Goal: Task Accomplishment & Management: Use online tool/utility

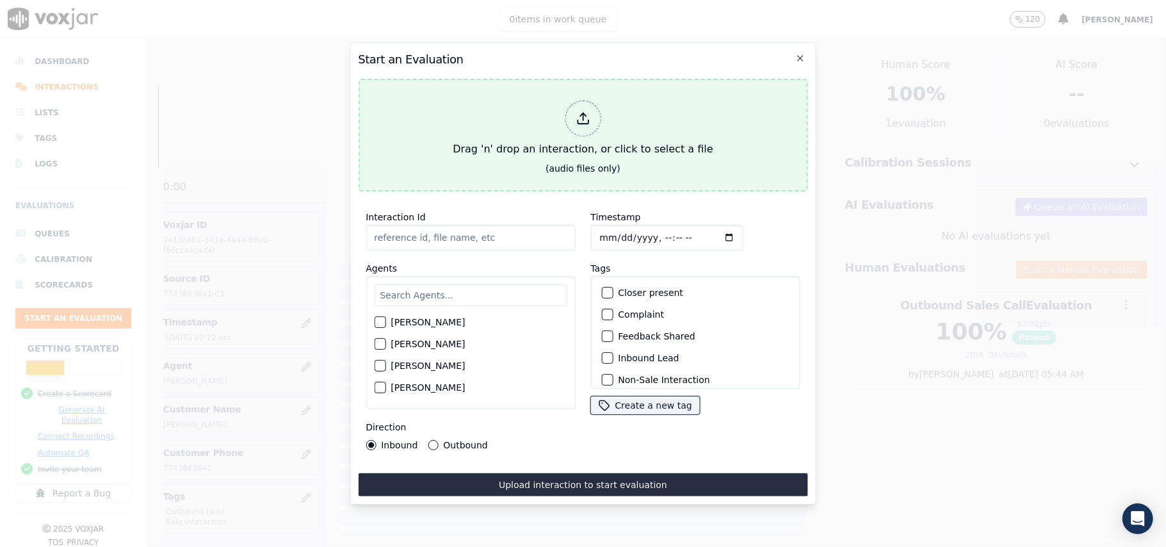
click at [585, 104] on div at bounding box center [583, 119] width 36 height 36
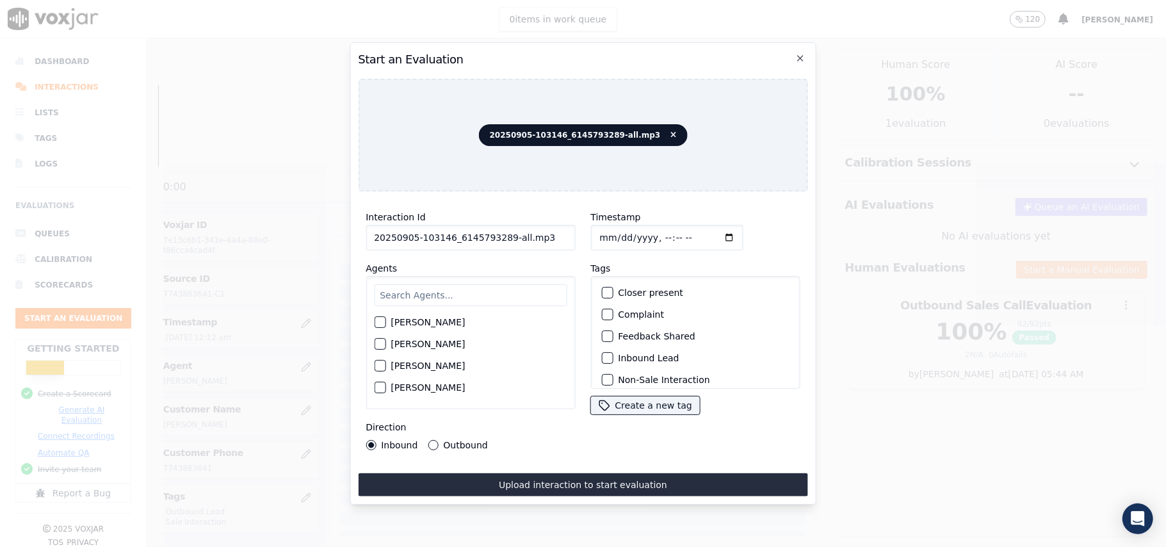
drag, startPoint x: 539, startPoint y: 236, endPoint x: 503, endPoint y: 241, distance: 36.8
click at [503, 241] on input "20250905-103146_6145793289-all.mp3" at bounding box center [470, 238] width 209 height 26
type input "20250905-103146_6145793289-C1"
click at [613, 232] on input "Timestamp" at bounding box center [666, 238] width 152 height 26
type input "[DATE]T15:15"
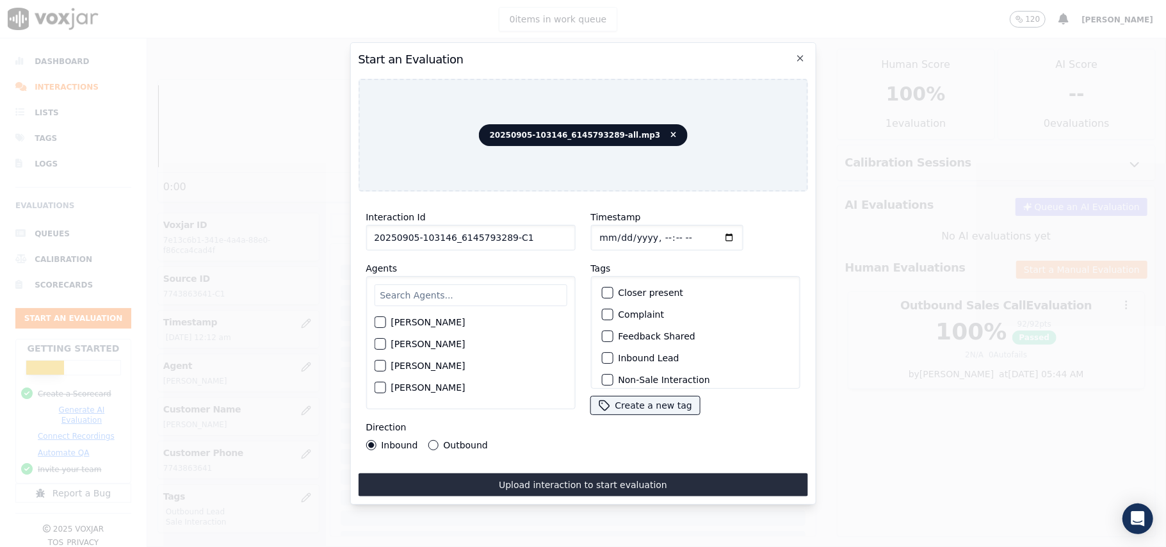
click at [500, 284] on input "text" at bounding box center [470, 295] width 193 height 22
type input "Anni"
drag, startPoint x: 397, startPoint y: 316, endPoint x: 423, endPoint y: 314, distance: 26.4
click at [398, 321] on label "[PERSON_NAME]" at bounding box center [428, 325] width 74 height 9
click at [386, 320] on button "[PERSON_NAME]" at bounding box center [380, 326] width 12 height 12
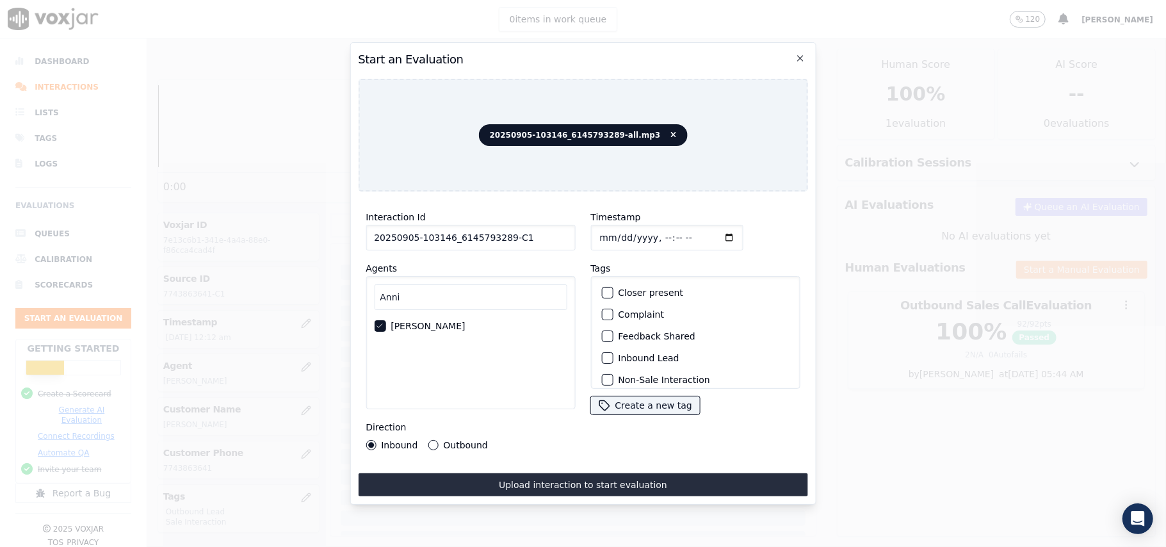
scroll to position [85, 0]
click at [602, 316] on div "button" at bounding box center [606, 316] width 9 height 9
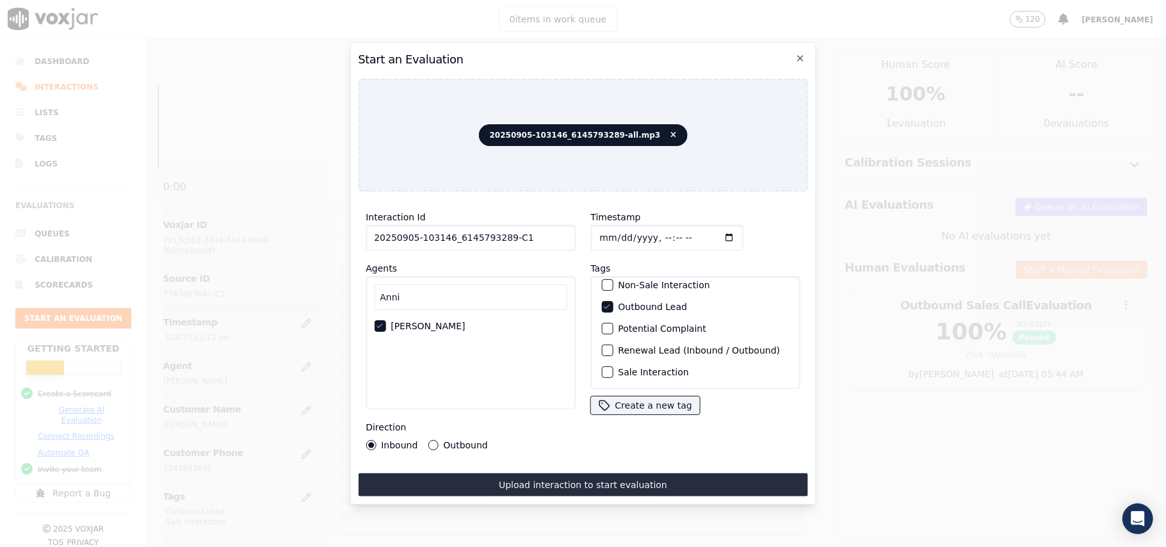
click at [602, 368] on div "button" at bounding box center [606, 372] width 9 height 9
click at [432, 440] on button "Outbound" at bounding box center [433, 445] width 10 height 10
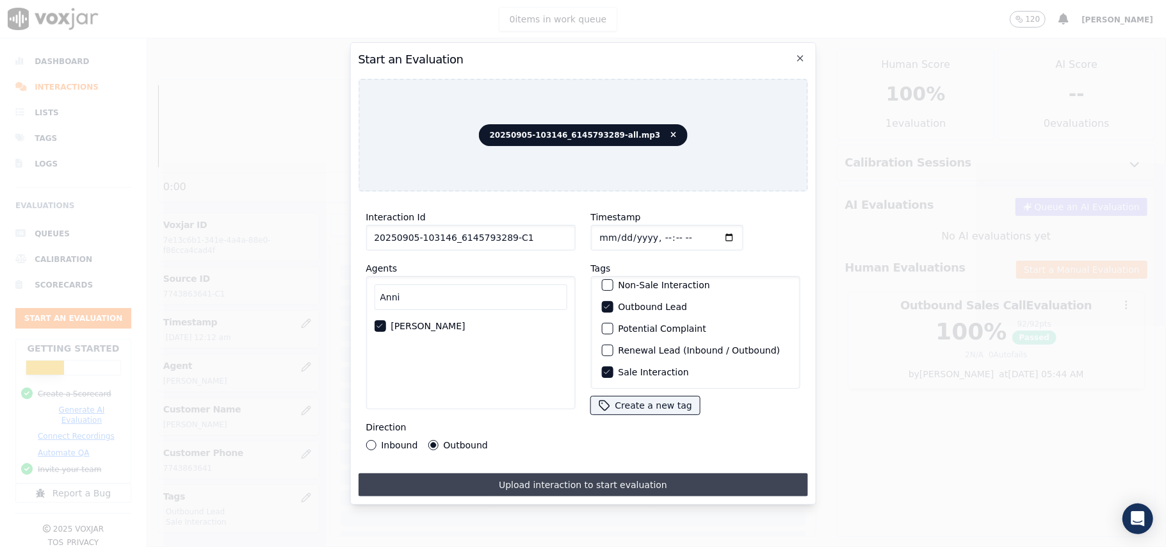
click at [511, 483] on button "Upload interaction to start evaluation" at bounding box center [583, 484] width 450 height 23
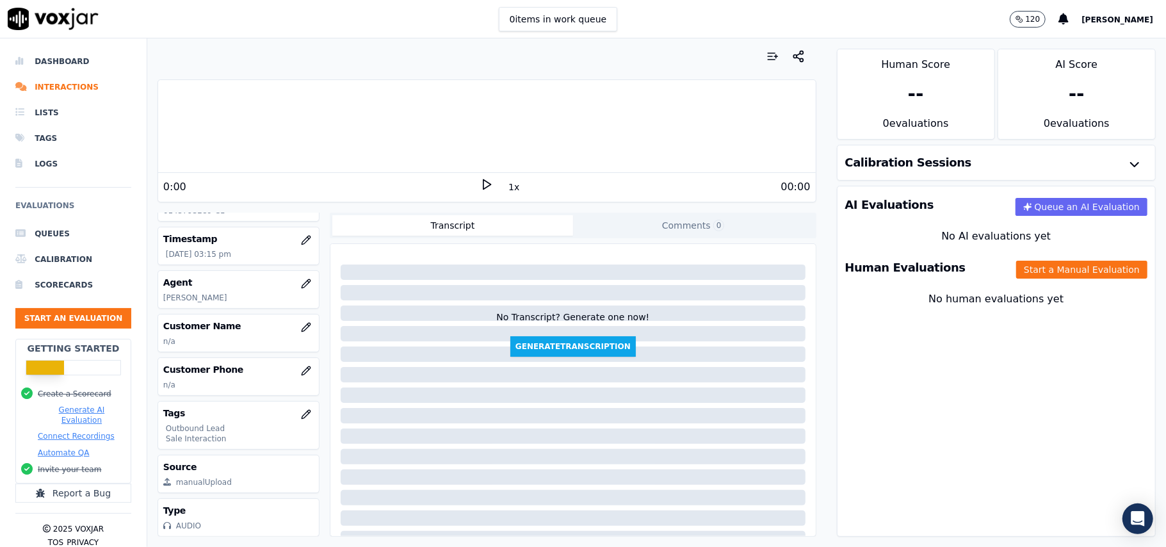
scroll to position [126, 0]
click at [302, 323] on icon "button" at bounding box center [306, 327] width 8 height 8
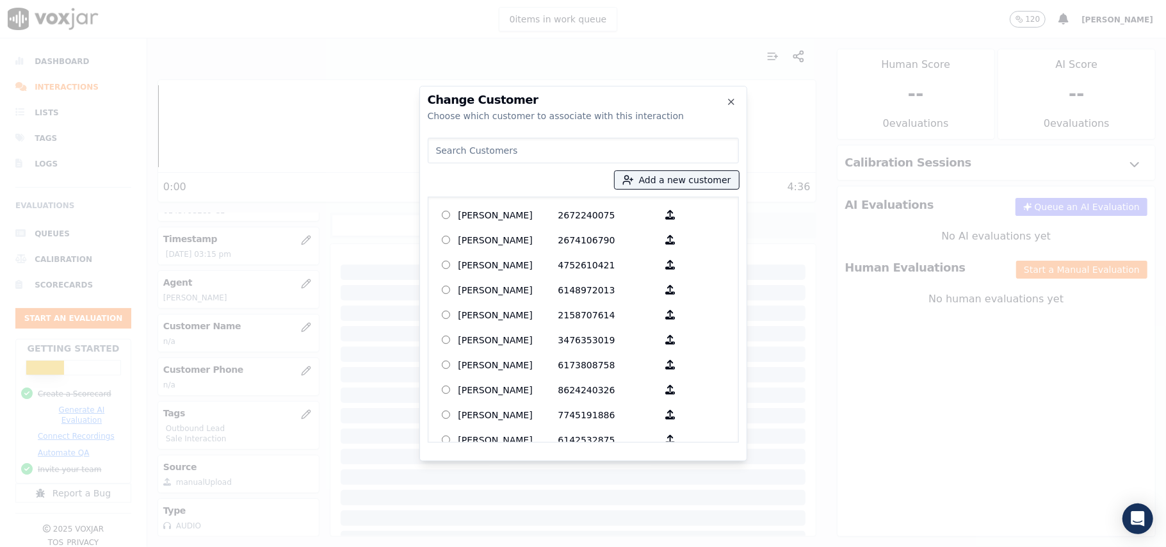
paste input "[PERSON_NAME]"
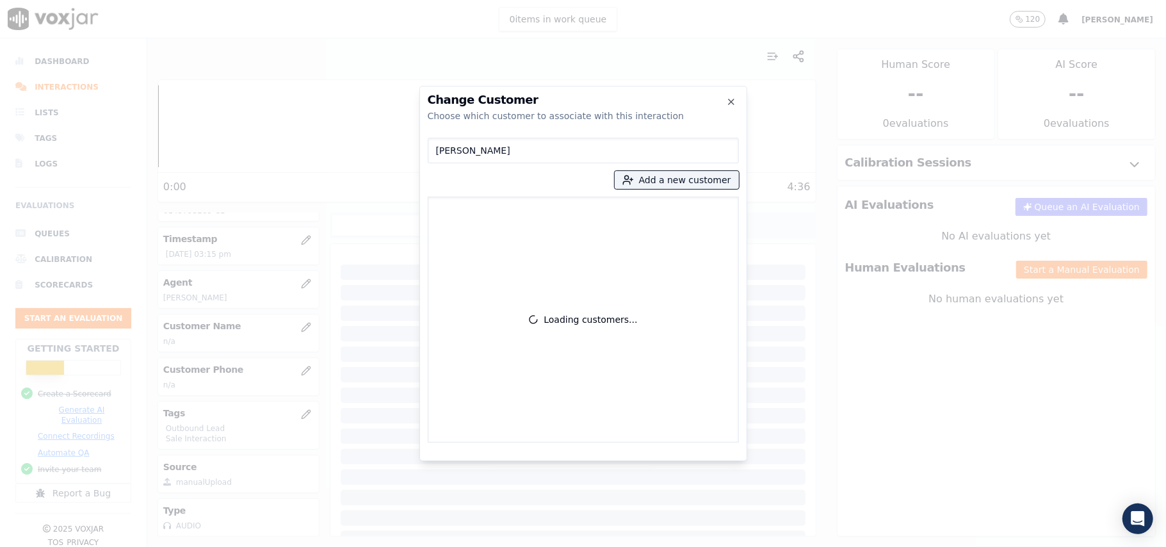
click at [434, 154] on input "[PERSON_NAME]" at bounding box center [583, 151] width 311 height 26
type input "[PERSON_NAME]"
click at [662, 193] on div "[PERSON_NAME] Add a new customer No customers found" at bounding box center [583, 288] width 311 height 310
click at [661, 184] on button "Add a new customer" at bounding box center [677, 180] width 124 height 18
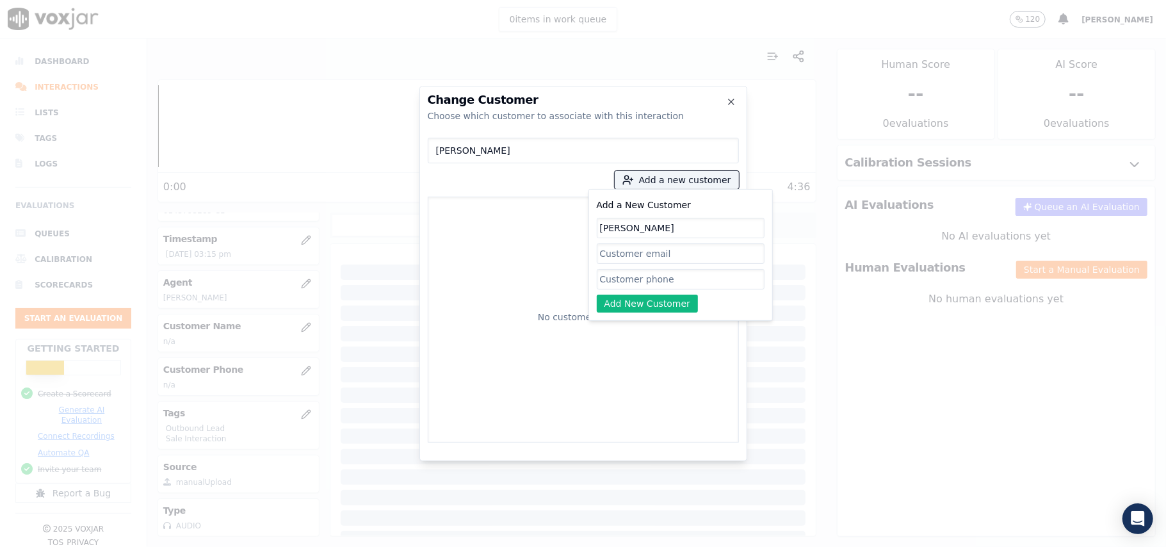
type input "[PERSON_NAME]"
click at [615, 278] on input "Add a New Customer" at bounding box center [681, 279] width 168 height 20
paste input "6145793289"
type input "6145793289"
click at [630, 313] on button "Add New Customer" at bounding box center [648, 304] width 102 height 18
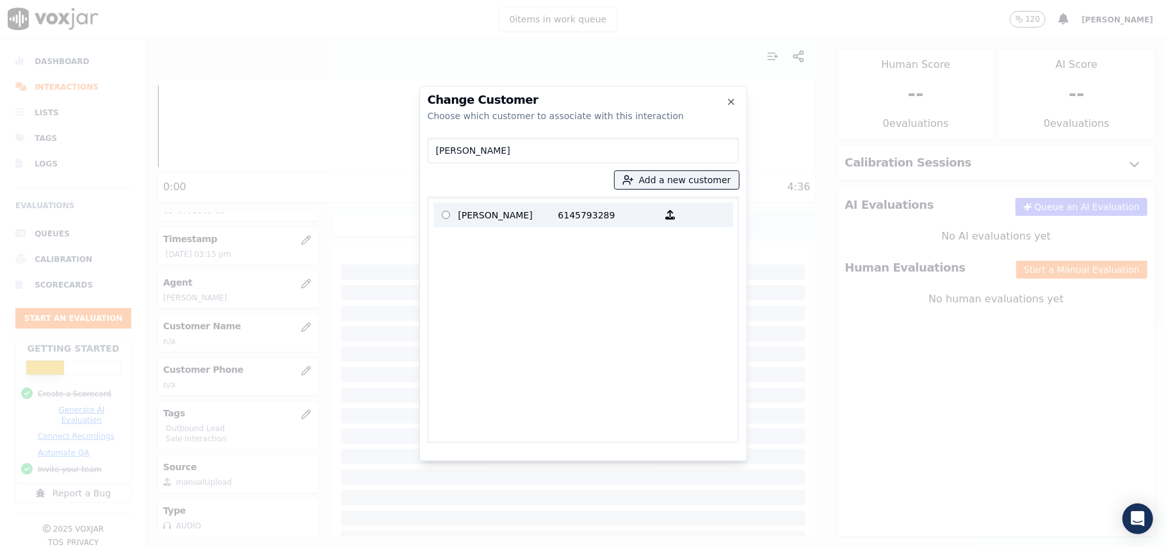
click at [558, 211] on p "6145793289" at bounding box center [608, 215] width 100 height 20
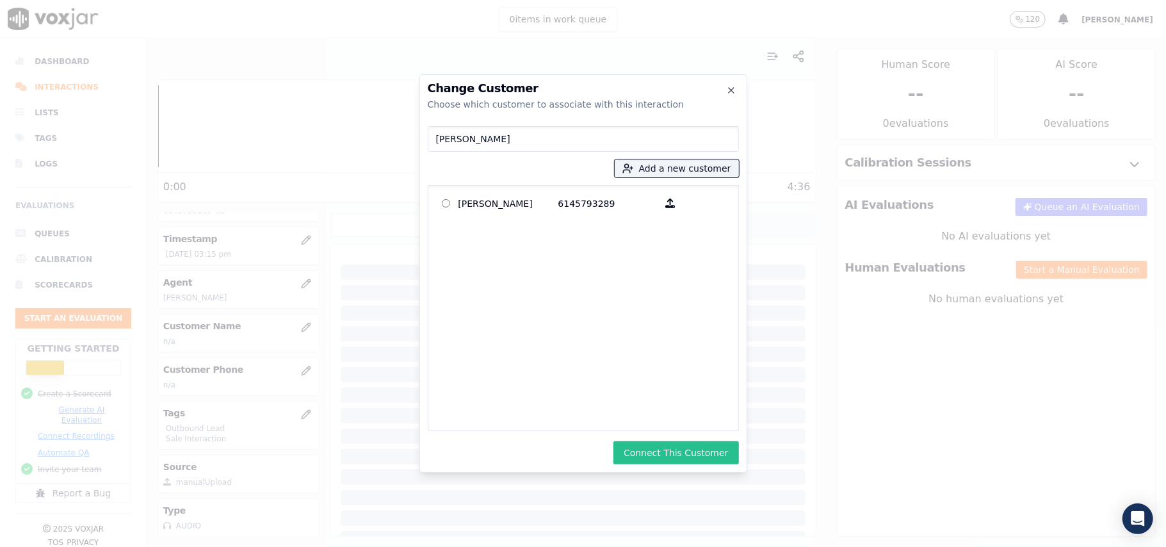
click at [663, 447] on button "Connect This Customer" at bounding box center [676, 452] width 125 height 23
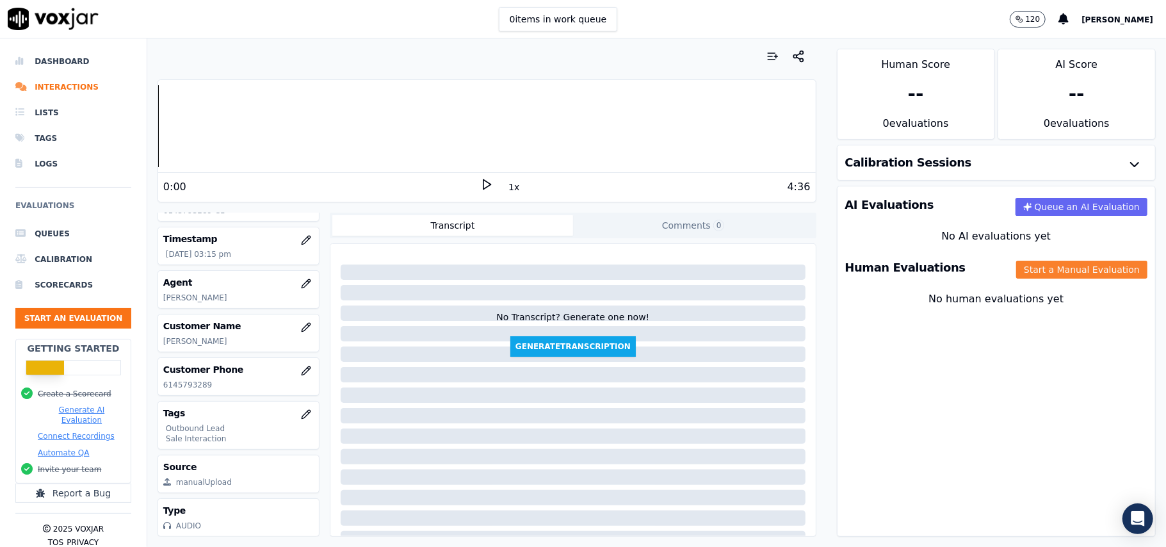
click at [1020, 272] on button "Start a Manual Evaluation" at bounding box center [1081, 270] width 131 height 18
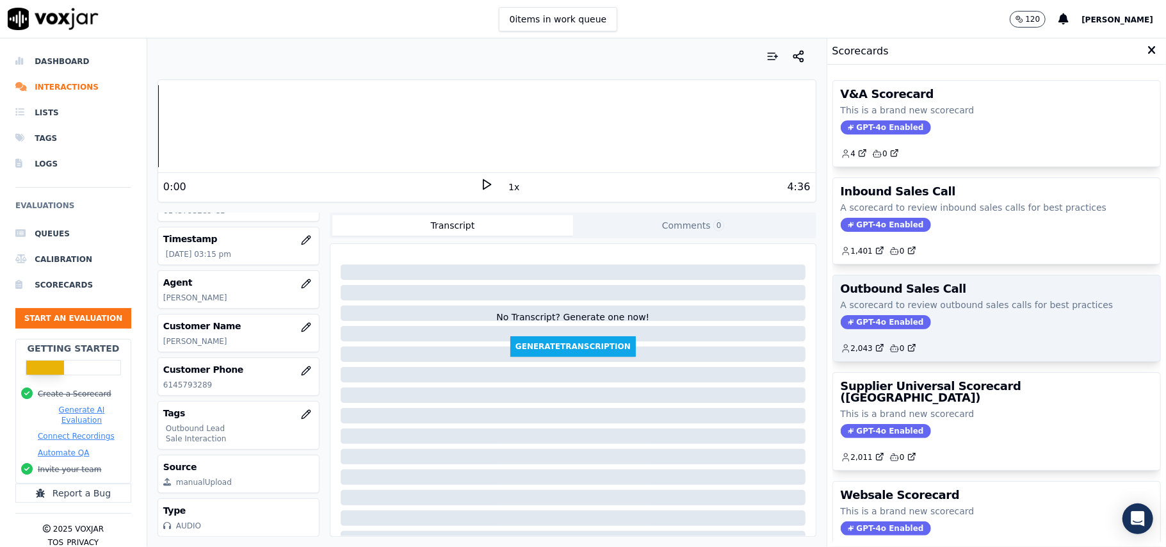
click at [856, 326] on span "GPT-4o Enabled" at bounding box center [886, 322] width 90 height 14
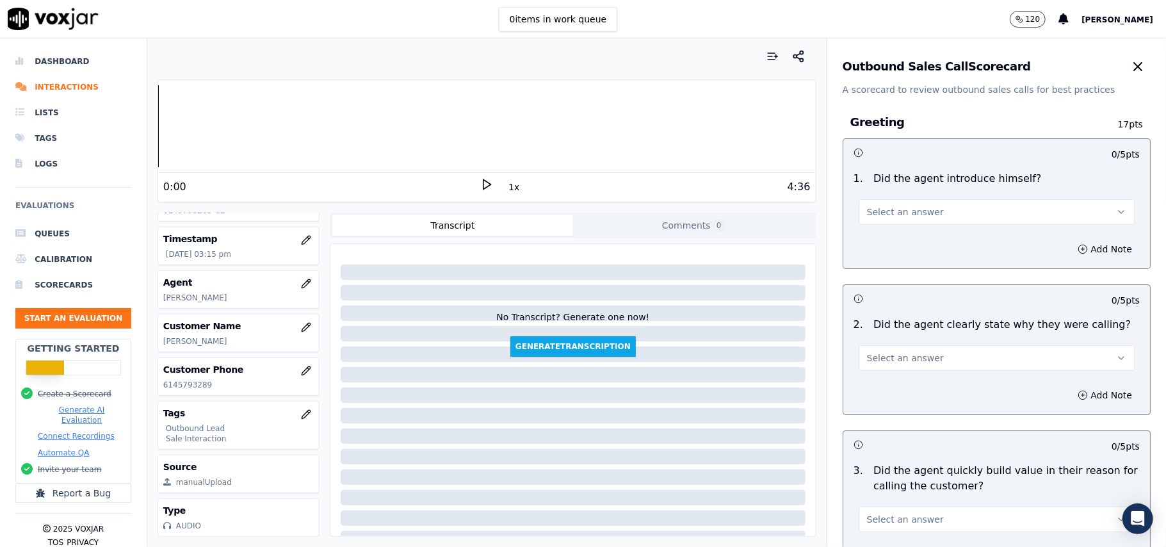
click at [938, 220] on button "Select an answer" at bounding box center [997, 212] width 276 height 26
click at [910, 241] on div "Yes" at bounding box center [969, 241] width 248 height 20
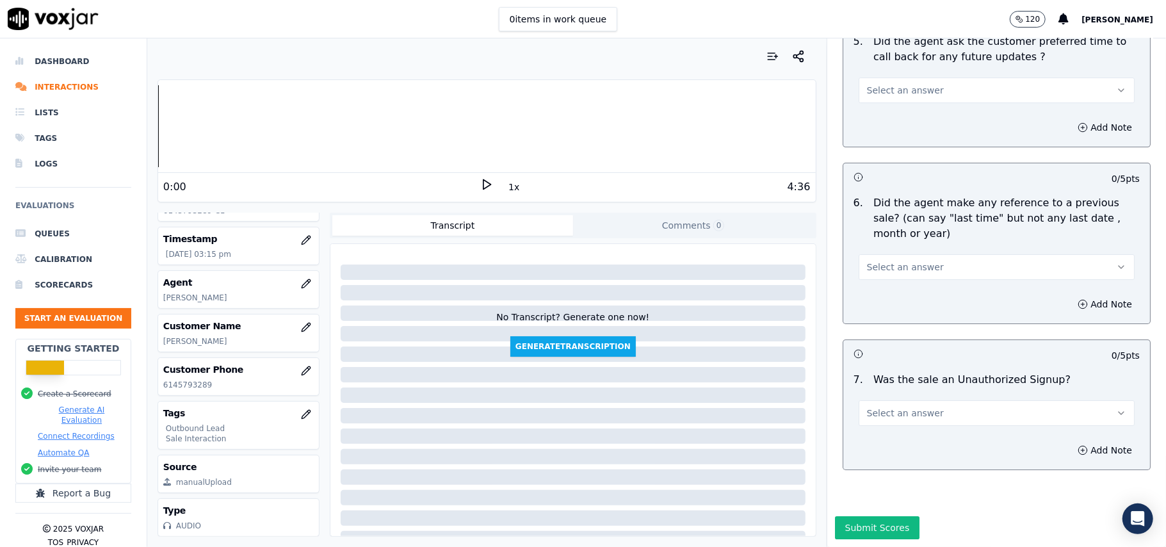
click at [998, 400] on button "Select an answer" at bounding box center [997, 413] width 276 height 26
click at [902, 446] on div "N/A" at bounding box center [969, 444] width 248 height 20
click at [895, 261] on span "Select an answer" at bounding box center [905, 267] width 77 height 13
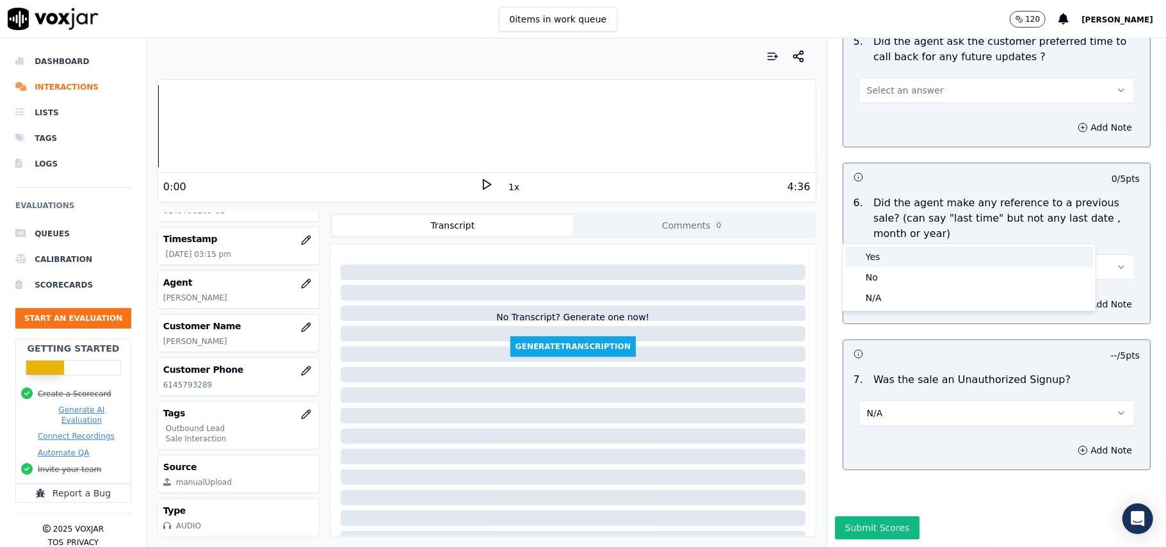
click at [894, 275] on div "No" at bounding box center [969, 277] width 248 height 20
click at [880, 400] on button "N/A" at bounding box center [997, 413] width 276 height 26
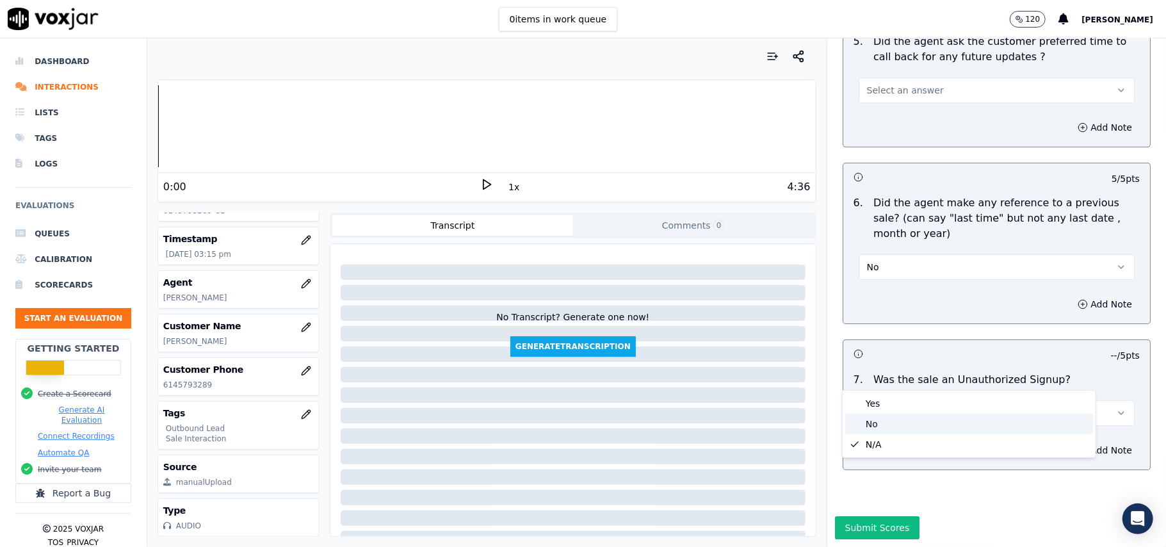
click at [865, 430] on div "No" at bounding box center [969, 424] width 248 height 20
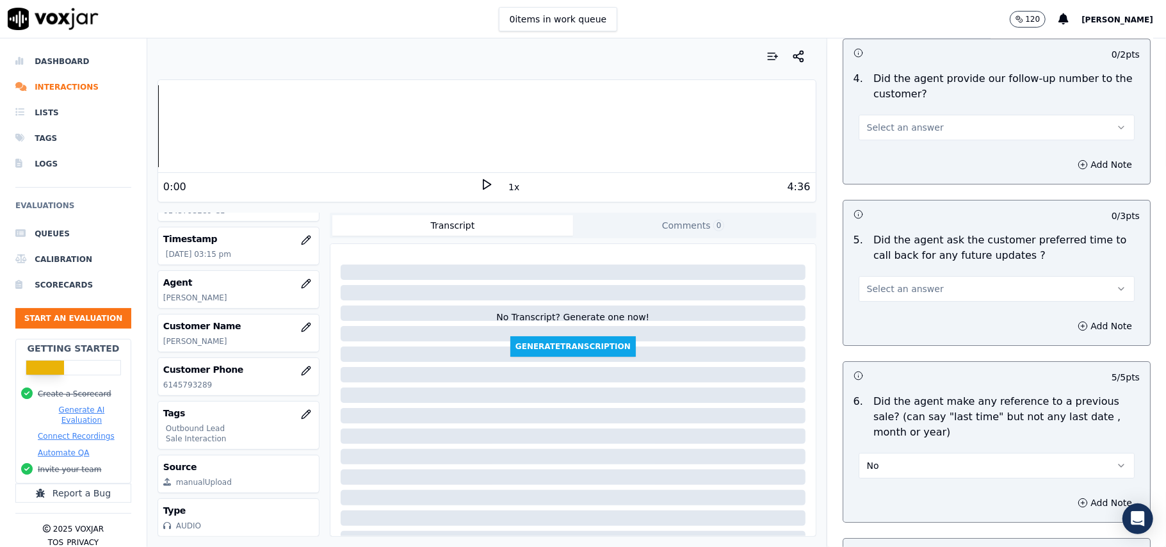
scroll to position [2938, 0]
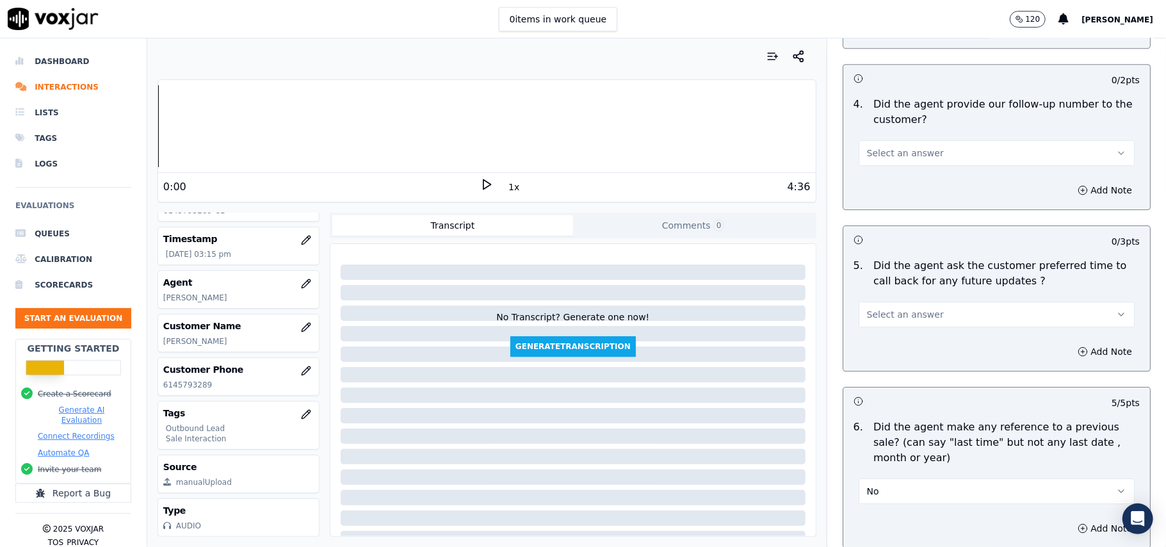
click at [895, 319] on button "Select an answer" at bounding box center [997, 315] width 276 height 26
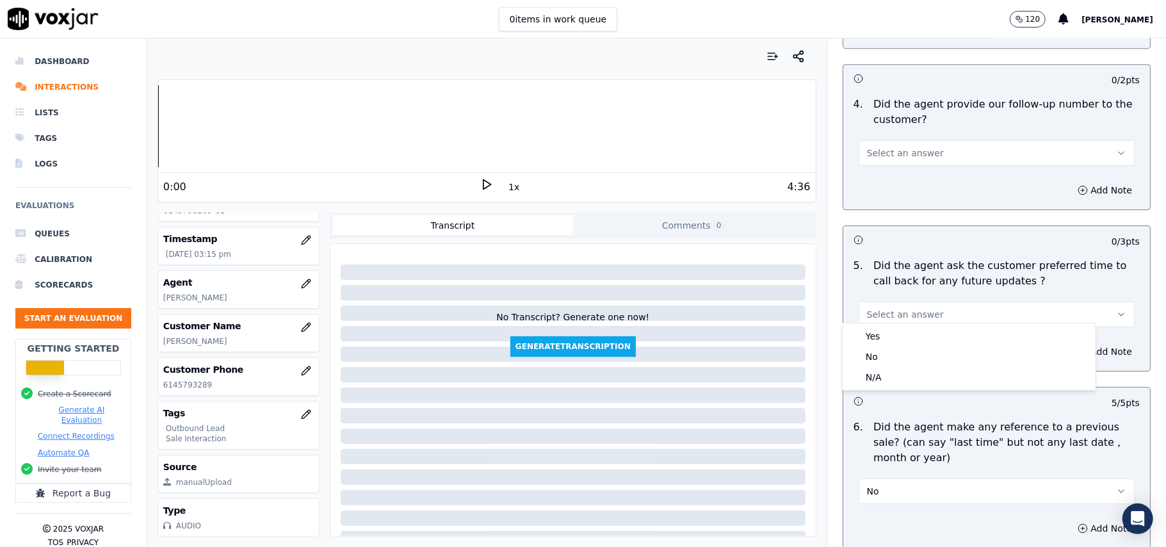
click at [895, 325] on div "Yes No N/A" at bounding box center [969, 356] width 253 height 67
click at [902, 334] on div "Yes" at bounding box center [969, 336] width 248 height 20
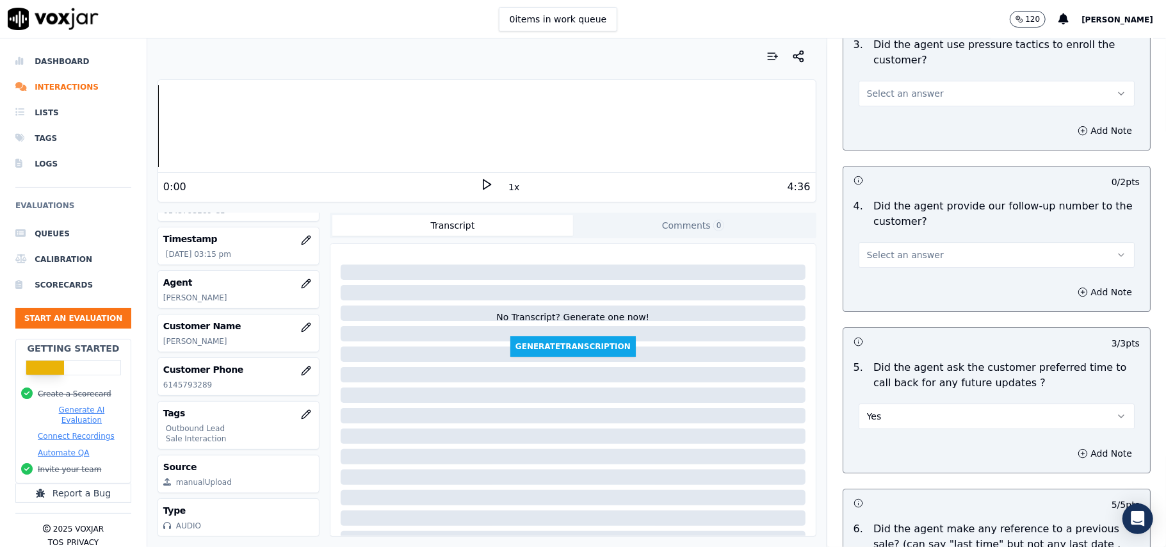
scroll to position [2767, 0]
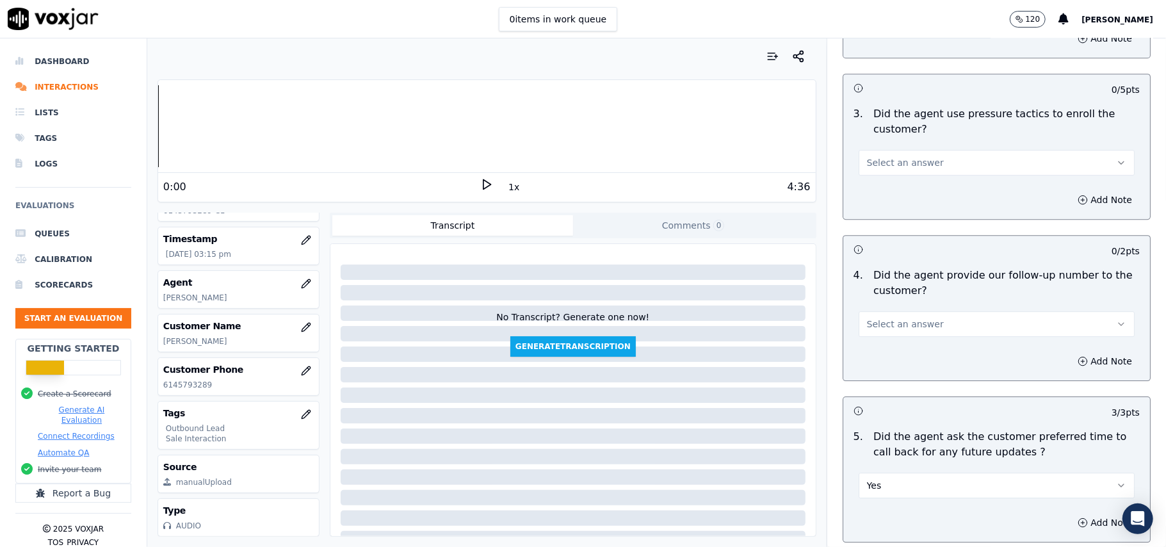
click at [930, 325] on button "Select an answer" at bounding box center [997, 324] width 276 height 26
click at [922, 355] on div "No" at bounding box center [969, 365] width 248 height 20
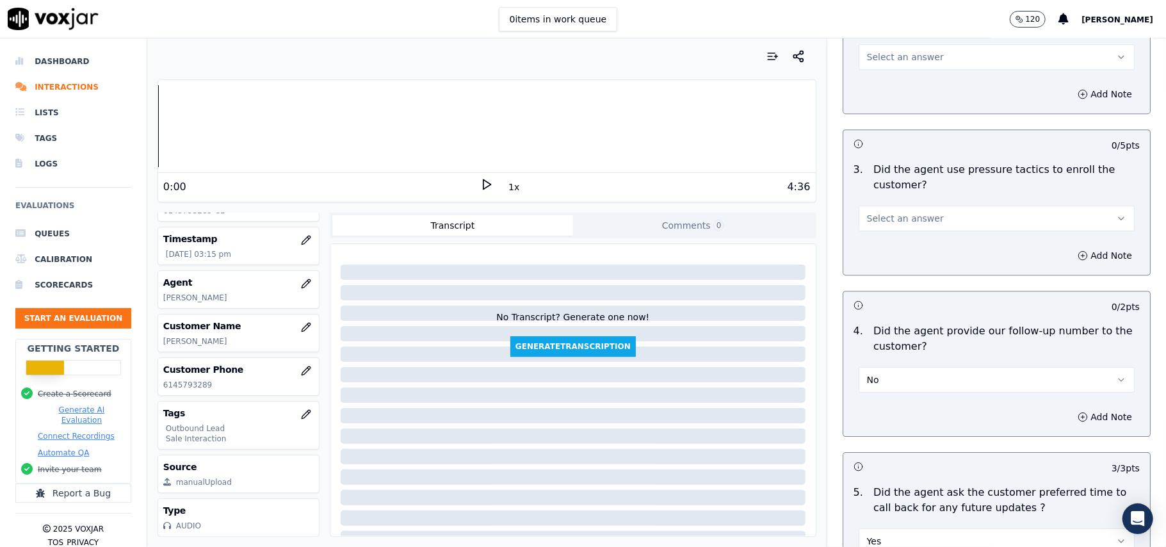
scroll to position [2682, 0]
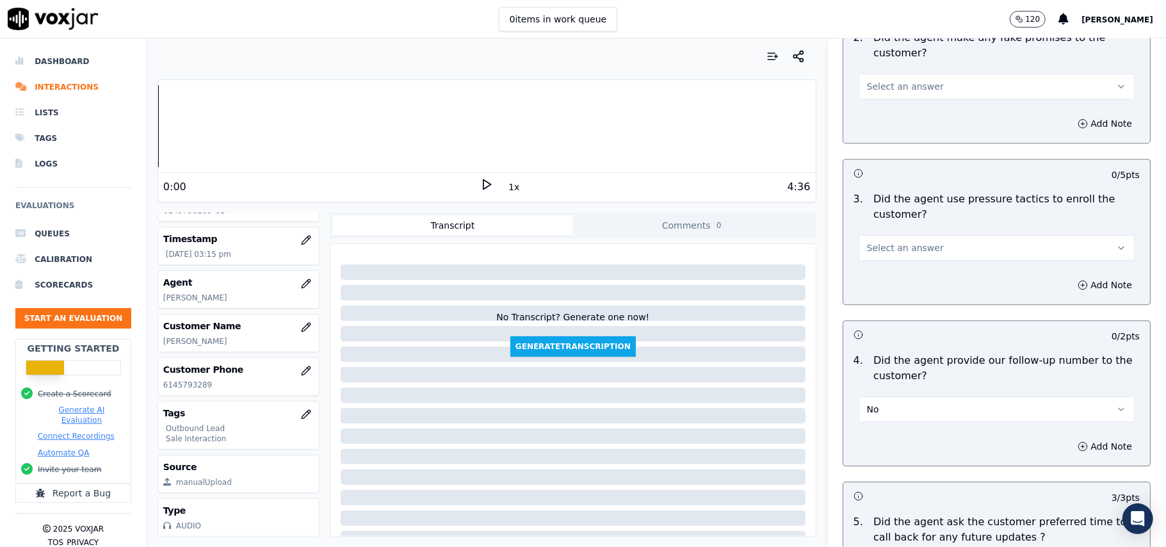
click at [938, 251] on button "Select an answer" at bounding box center [997, 248] width 276 height 26
click at [925, 288] on div "No" at bounding box center [969, 289] width 248 height 20
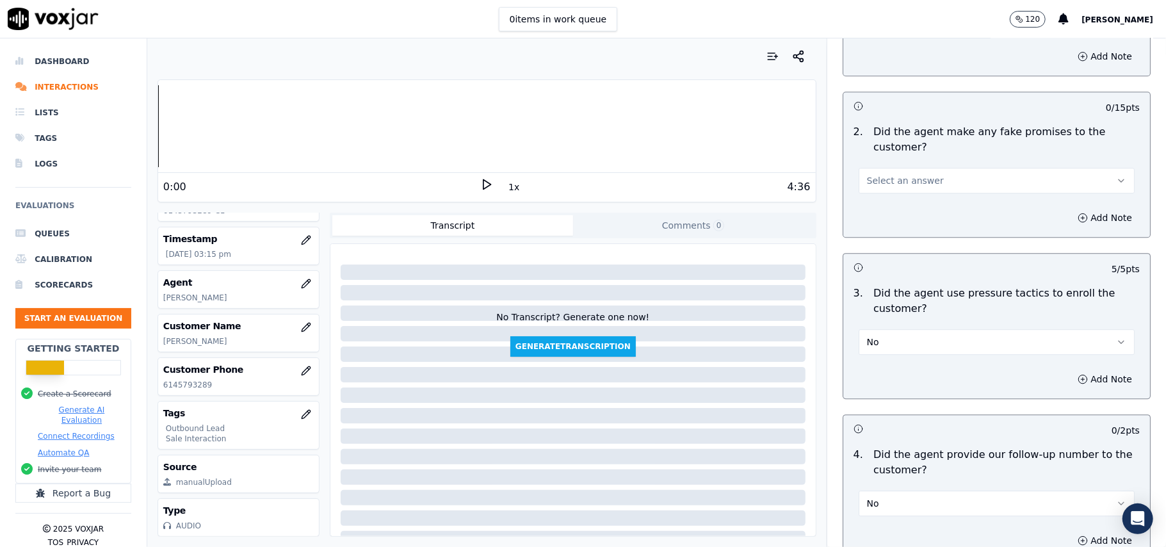
scroll to position [2426, 0]
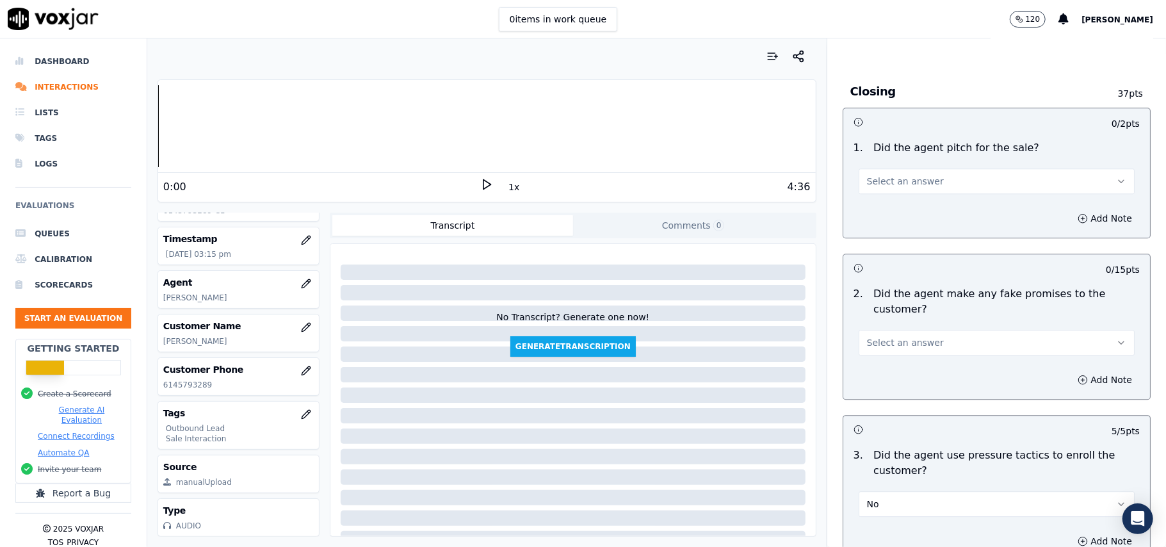
click at [907, 336] on span "Select an answer" at bounding box center [905, 342] width 77 height 13
click at [900, 377] on div "No" at bounding box center [969, 383] width 248 height 20
click at [923, 186] on div "1 . Did the agent pitch for the sale? Select an answer" at bounding box center [996, 167] width 307 height 64
click at [913, 183] on button "Select an answer" at bounding box center [997, 181] width 276 height 26
click at [903, 208] on div "Yes" at bounding box center [969, 201] width 248 height 20
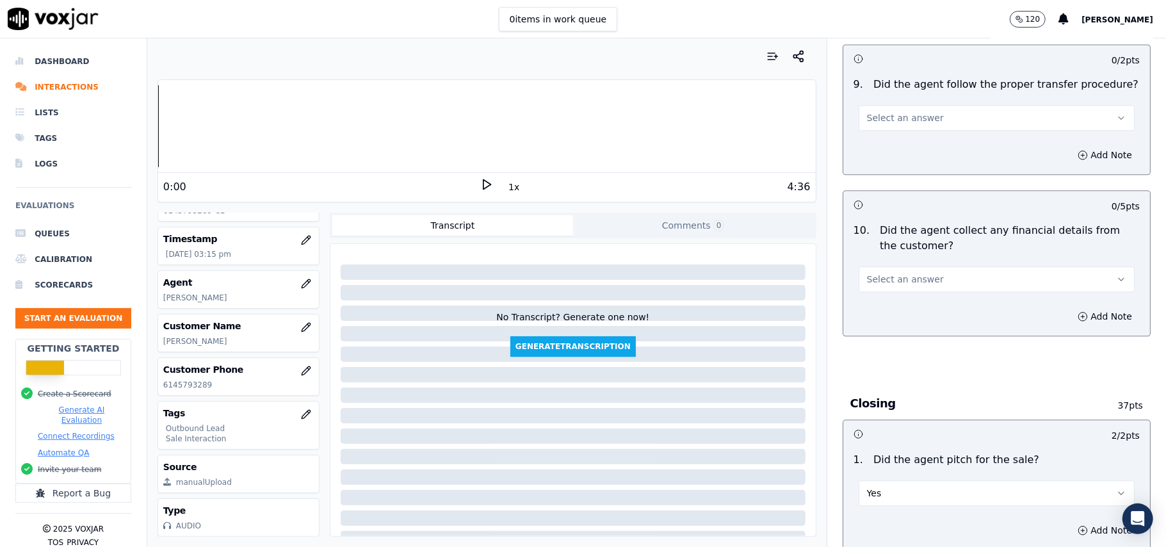
scroll to position [2084, 0]
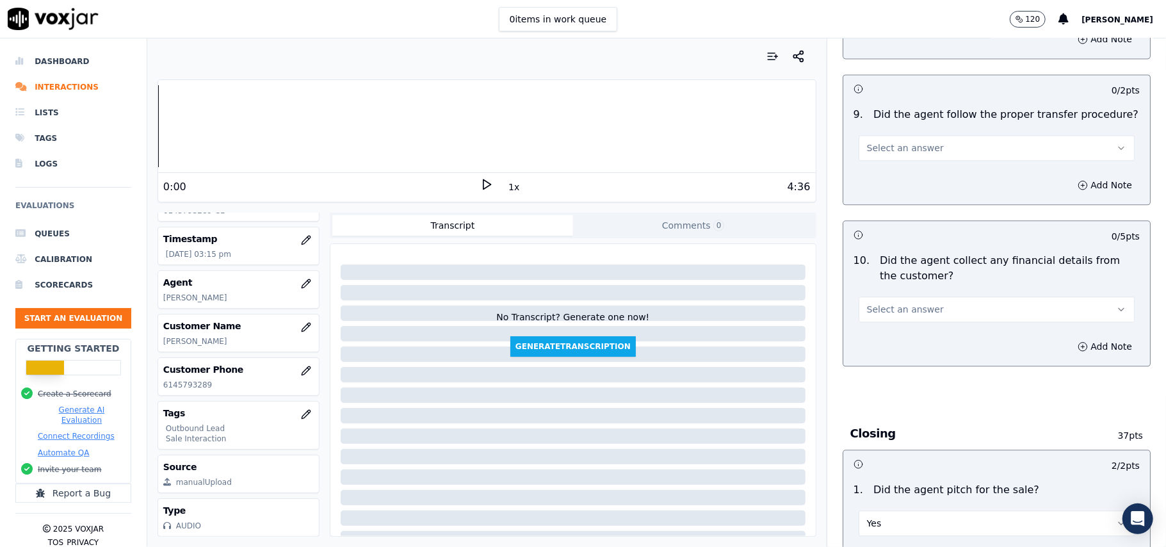
click at [932, 302] on button "Select an answer" at bounding box center [997, 310] width 276 height 26
click at [913, 355] on div "No" at bounding box center [969, 349] width 248 height 20
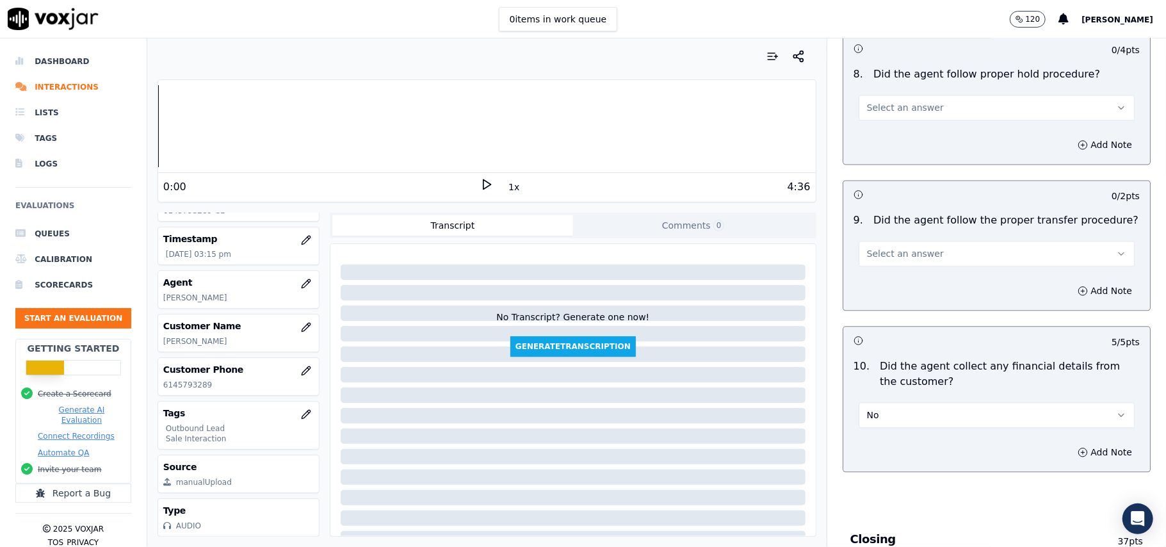
scroll to position [1828, 0]
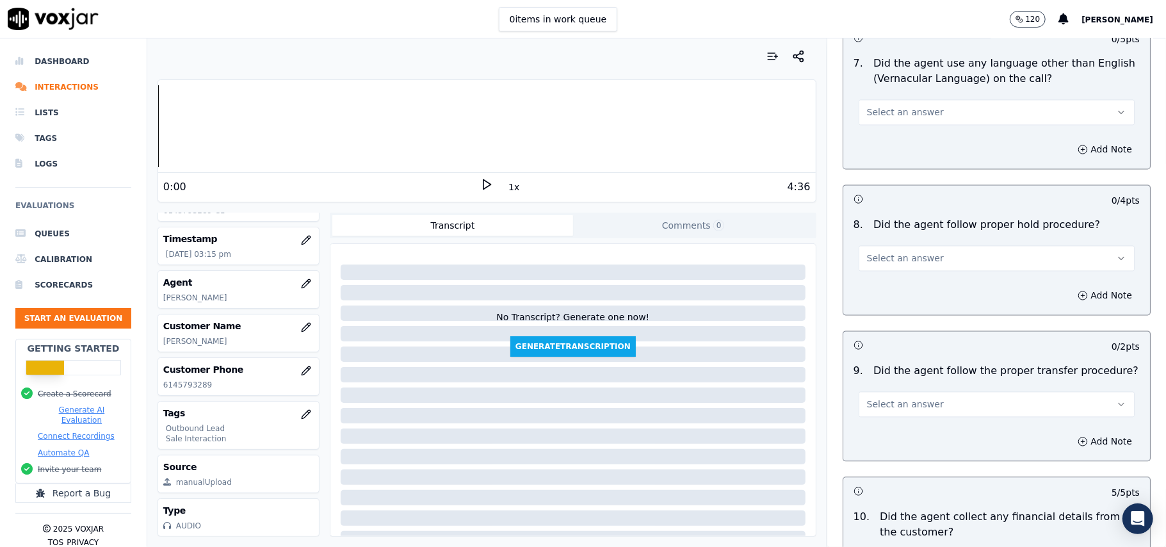
click at [905, 398] on span "Select an answer" at bounding box center [905, 404] width 77 height 13
click at [890, 421] on div "Yes" at bounding box center [969, 422] width 248 height 20
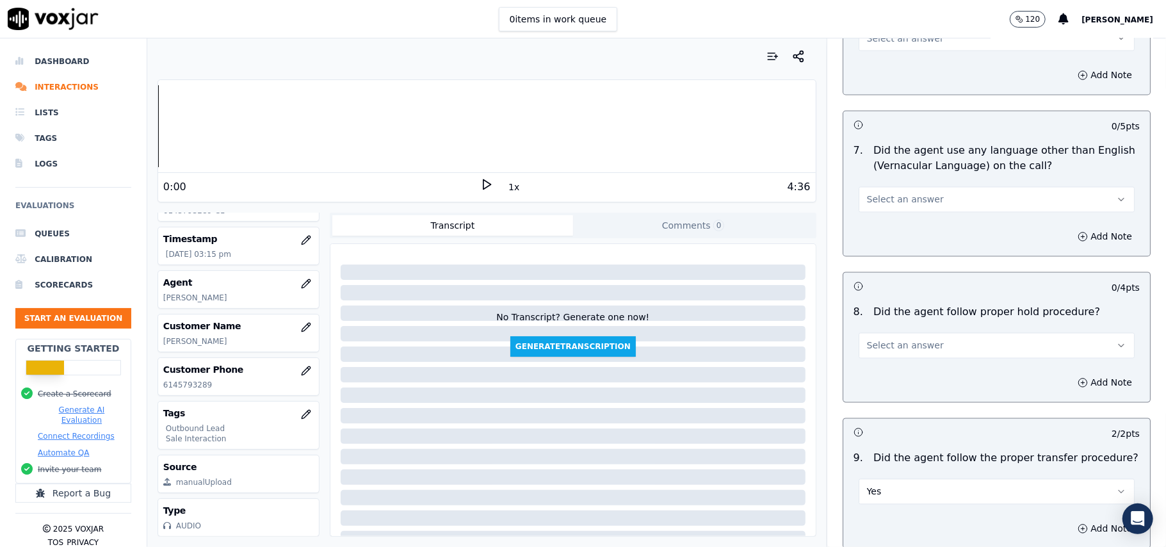
scroll to position [1657, 0]
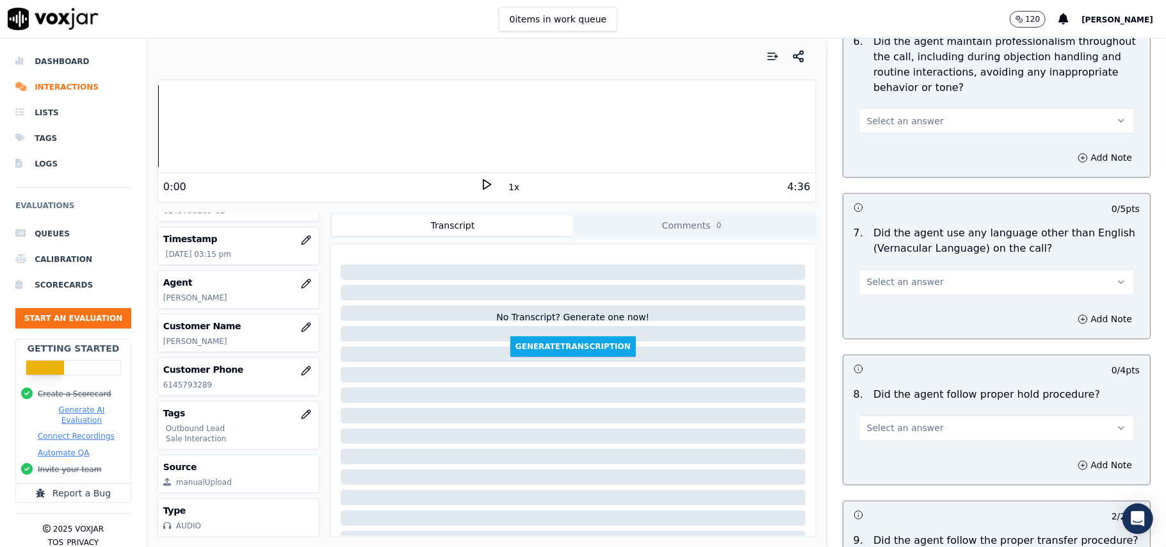
click at [926, 433] on div "8 . Did the agent follow proper hold procedure? Select an answer" at bounding box center [996, 414] width 307 height 64
click at [895, 422] on span "Select an answer" at bounding box center [905, 428] width 77 height 13
drag, startPoint x: 872, startPoint y: 447, endPoint x: 908, endPoint y: 383, distance: 73.7
click at [872, 446] on div "Yes" at bounding box center [969, 447] width 248 height 20
click at [936, 281] on button "Select an answer" at bounding box center [997, 283] width 276 height 26
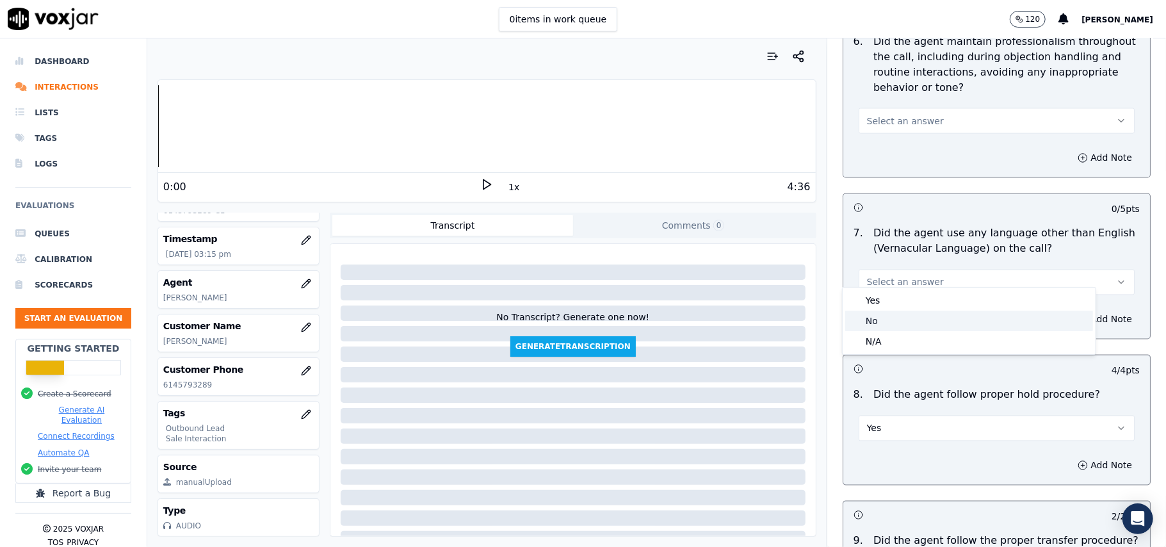
click at [897, 318] on div "No" at bounding box center [969, 321] width 248 height 20
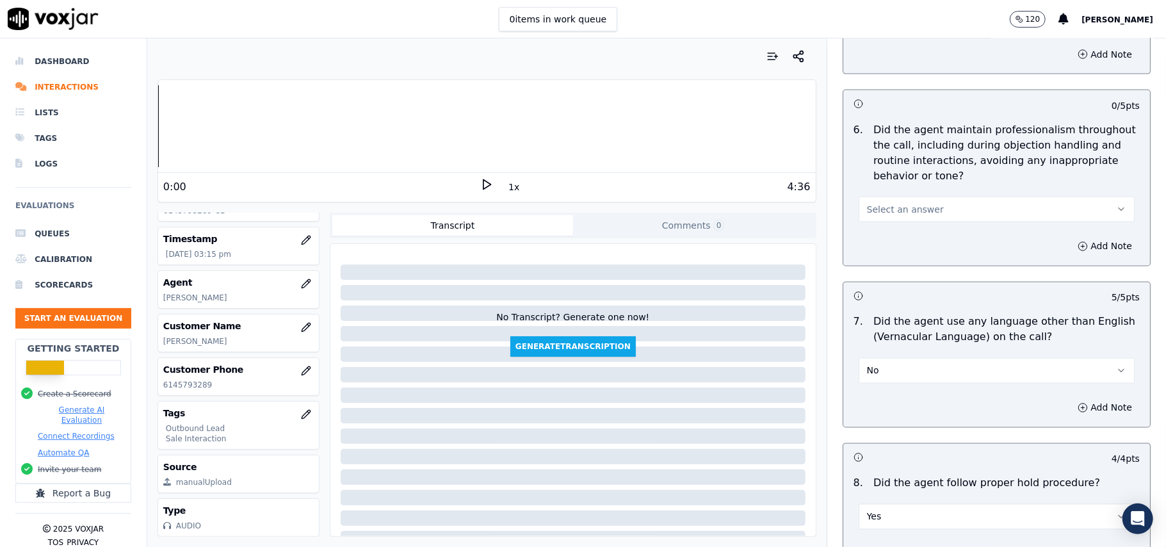
scroll to position [1486, 0]
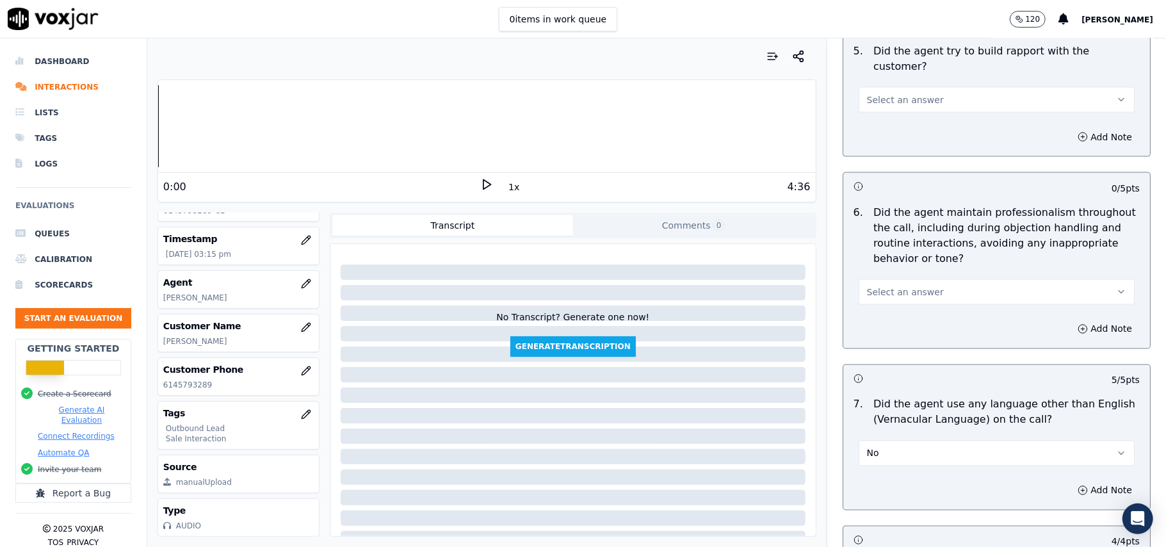
click at [935, 283] on button "Select an answer" at bounding box center [997, 292] width 276 height 26
click at [933, 301] on div "Yes" at bounding box center [969, 309] width 248 height 20
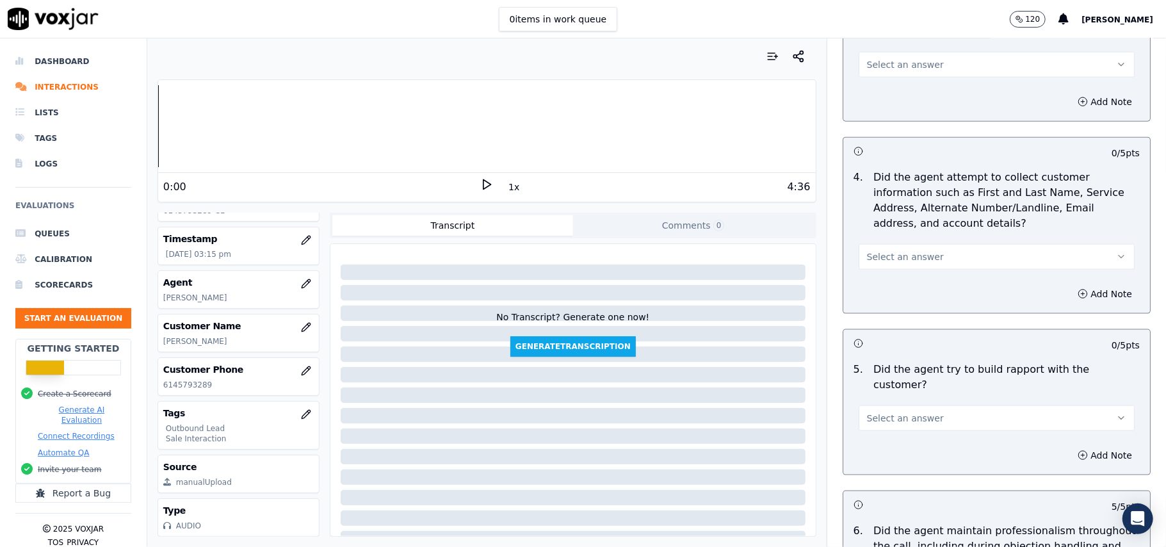
scroll to position [1145, 0]
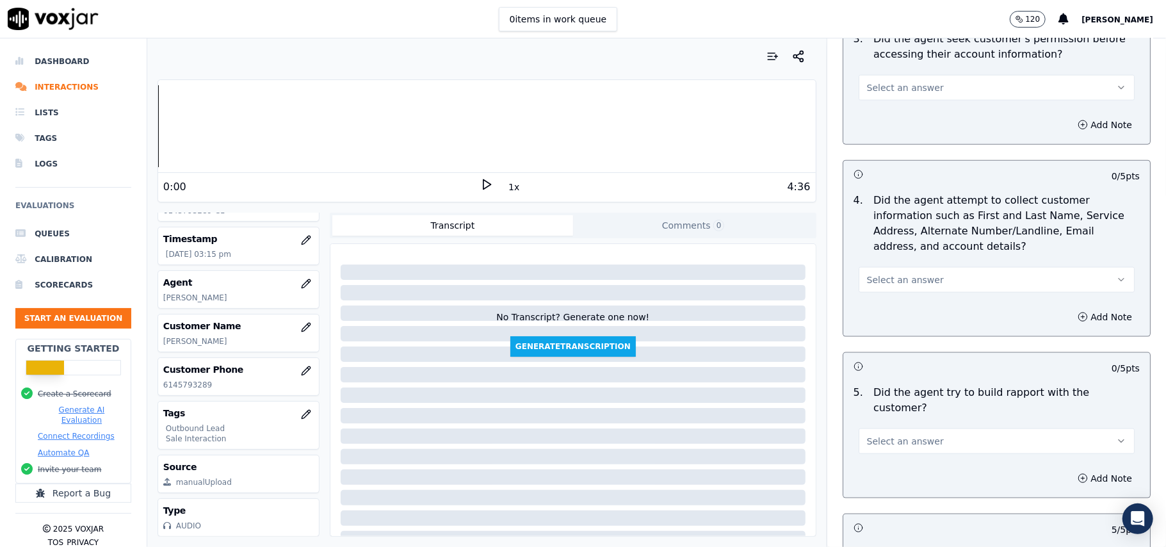
click at [940, 459] on div "Add Note" at bounding box center [996, 478] width 307 height 38
click at [950, 429] on button "Select an answer" at bounding box center [997, 441] width 276 height 26
click at [938, 456] on div "Yes" at bounding box center [969, 458] width 248 height 20
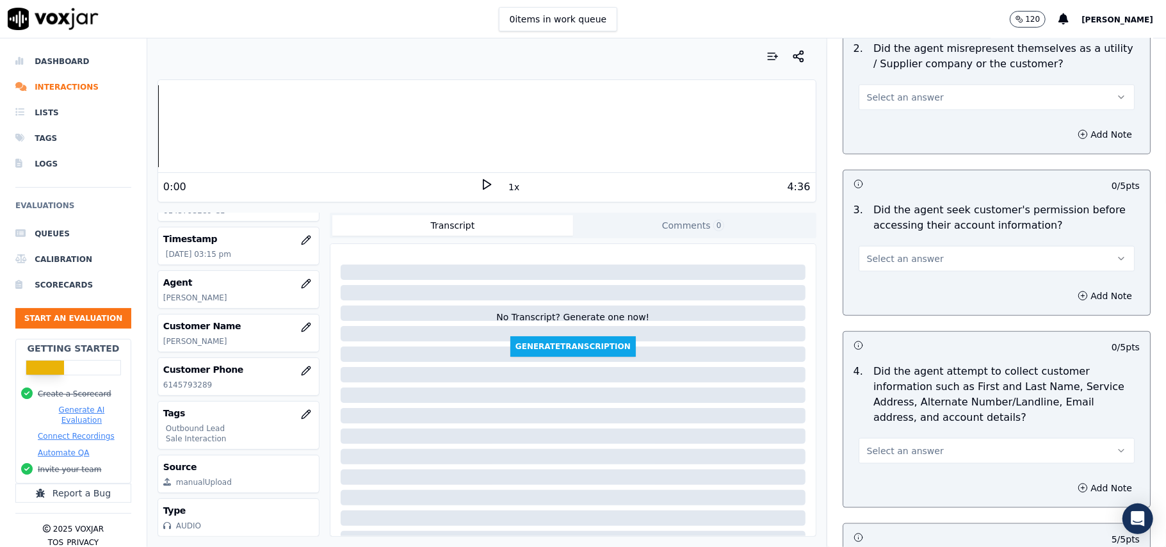
click at [925, 452] on button "Select an answer" at bounding box center [997, 451] width 276 height 26
click at [882, 516] on div "N/A" at bounding box center [969, 524] width 248 height 20
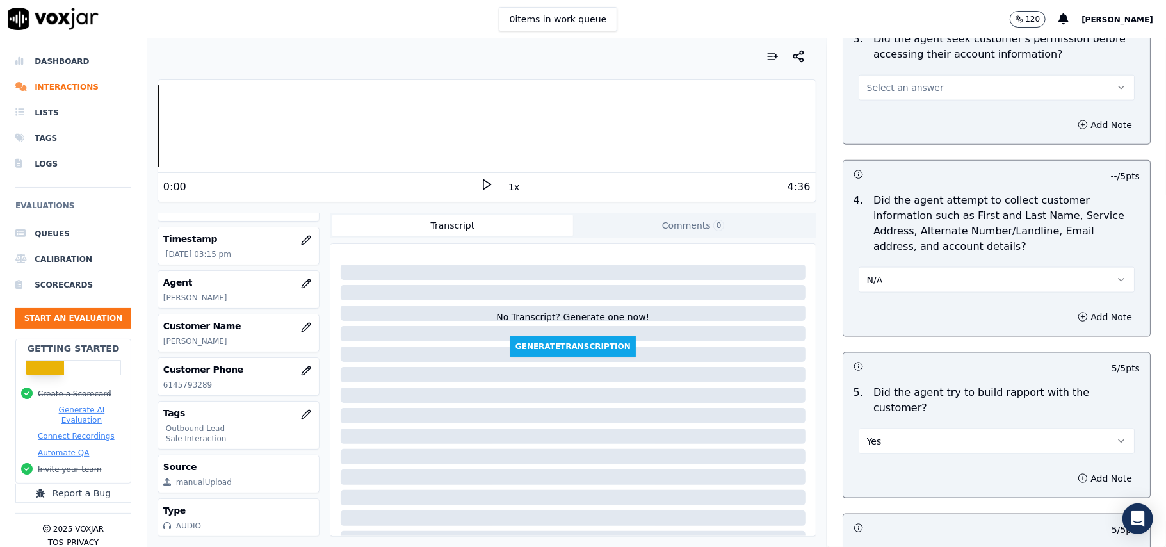
scroll to position [889, 0]
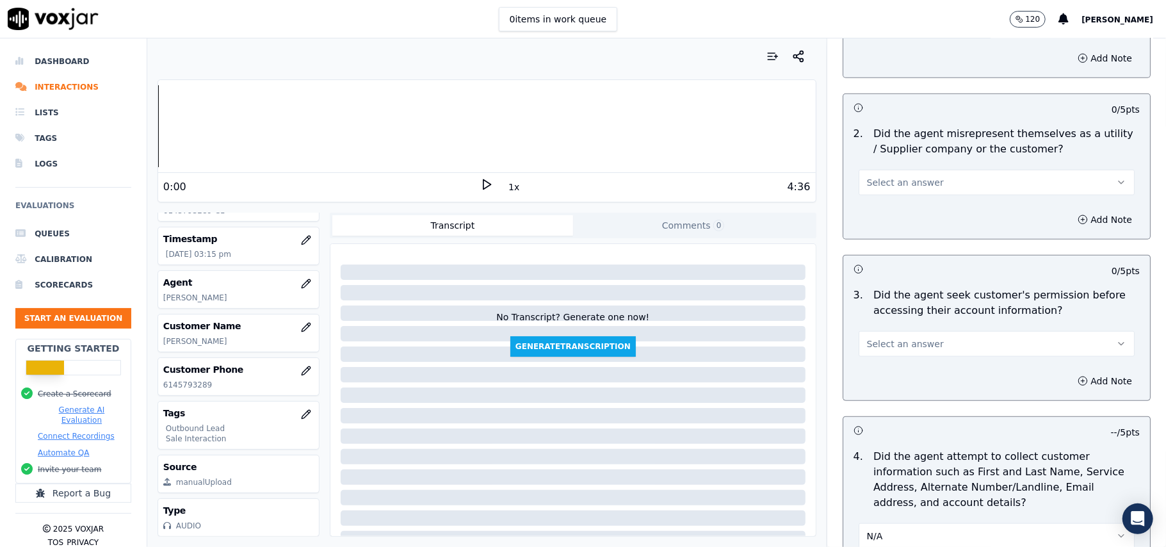
click at [879, 345] on span "Select an answer" at bounding box center [905, 343] width 77 height 13
click at [890, 371] on div "Yes" at bounding box center [969, 376] width 248 height 20
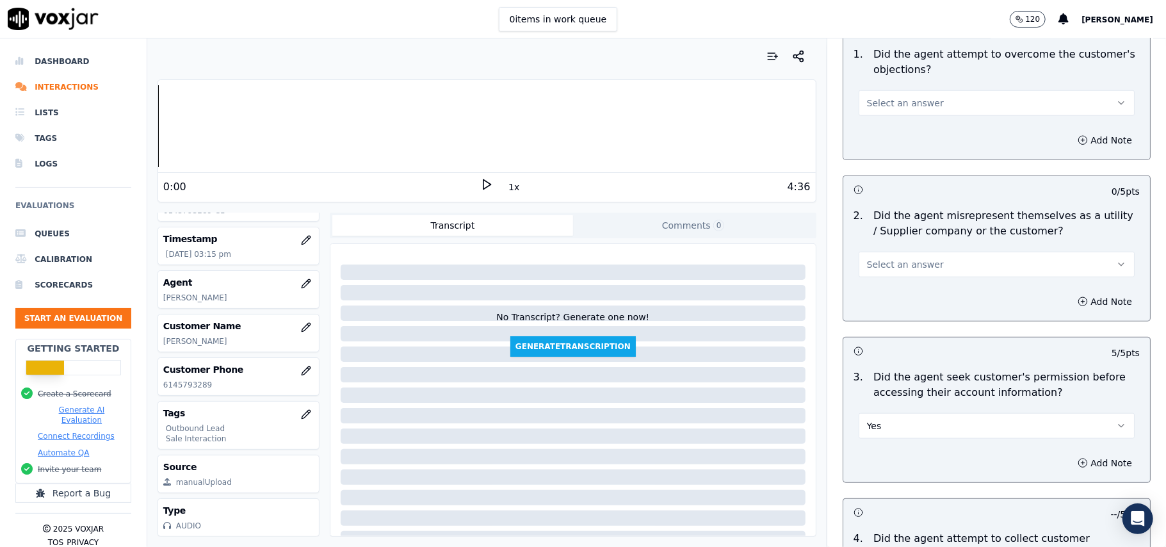
scroll to position [718, 0]
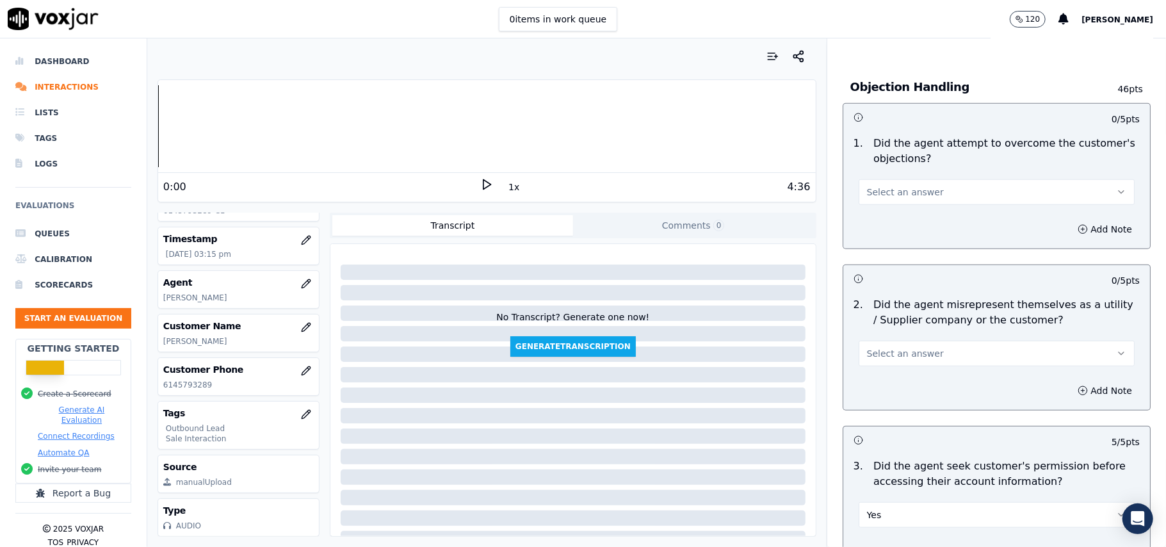
click at [966, 359] on button "Select an answer" at bounding box center [997, 354] width 276 height 26
click at [949, 415] on div "No" at bounding box center [969, 405] width 248 height 20
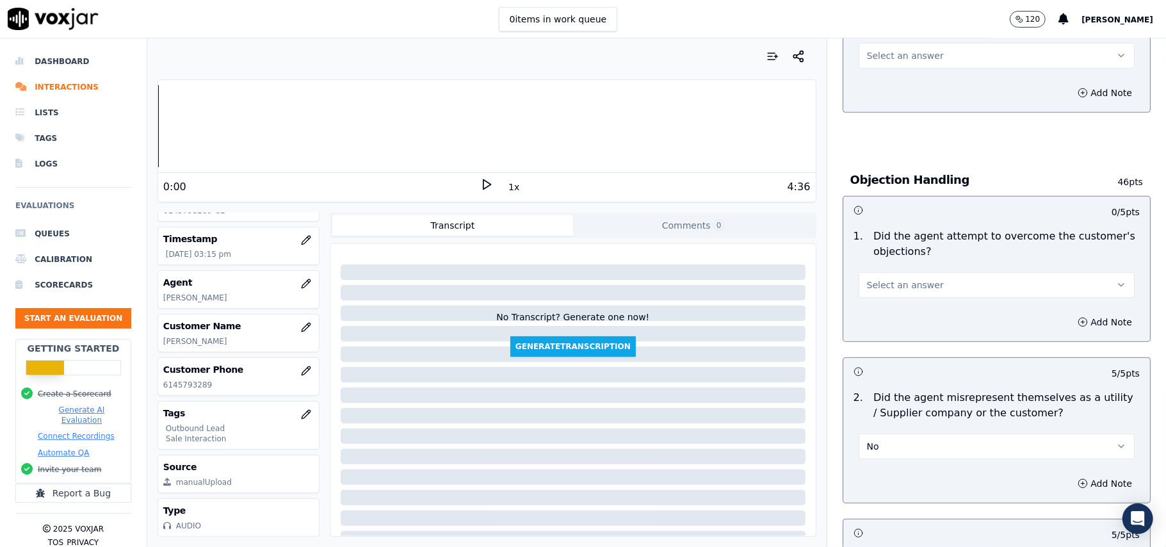
scroll to position [547, 0]
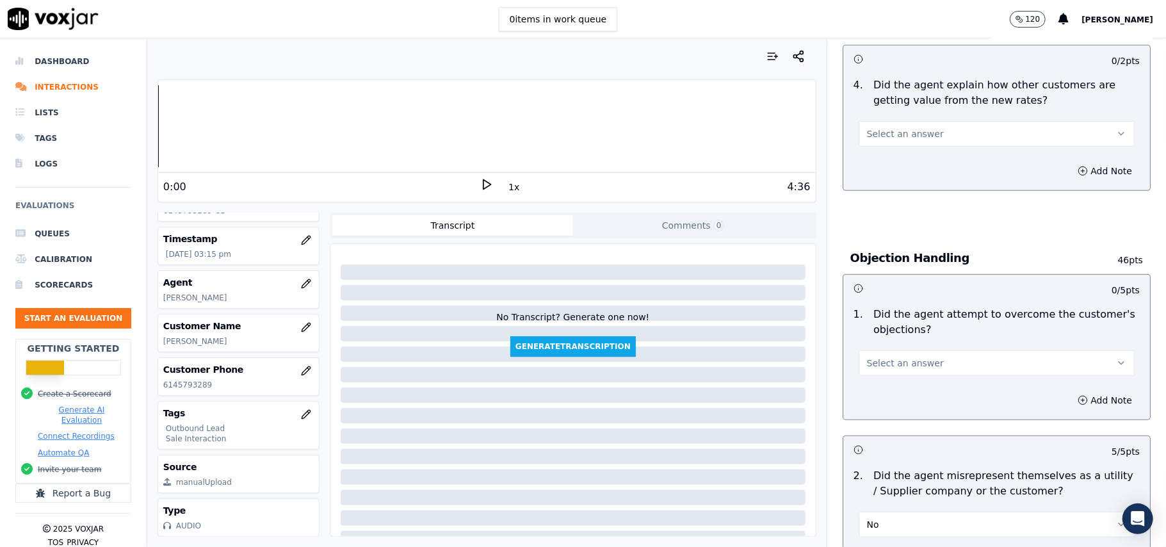
click at [949, 376] on button "Select an answer" at bounding box center [997, 363] width 276 height 26
click at [951, 403] on div "Yes" at bounding box center [969, 394] width 248 height 20
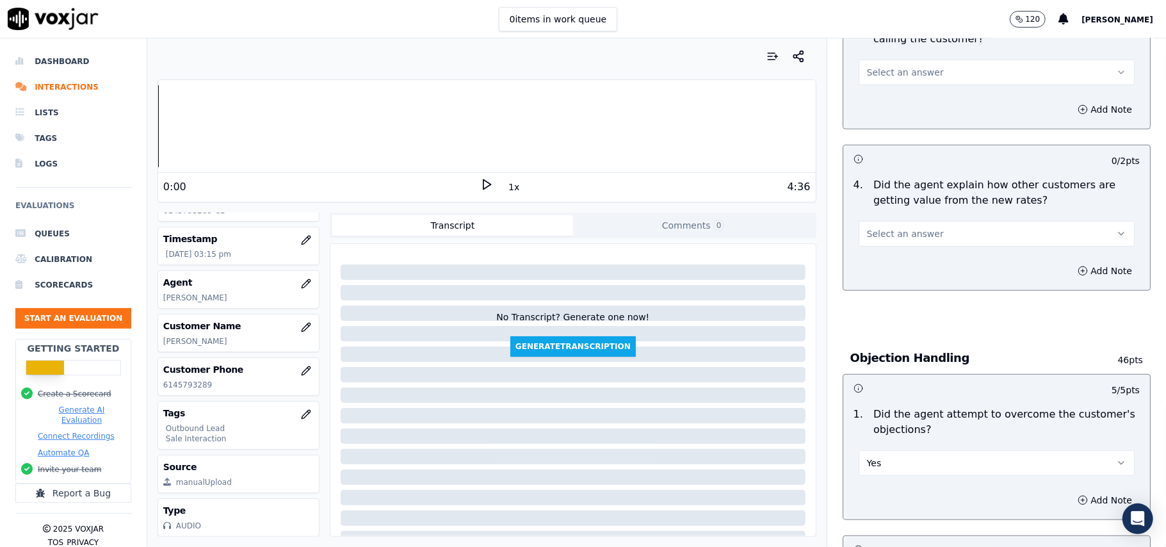
scroll to position [291, 0]
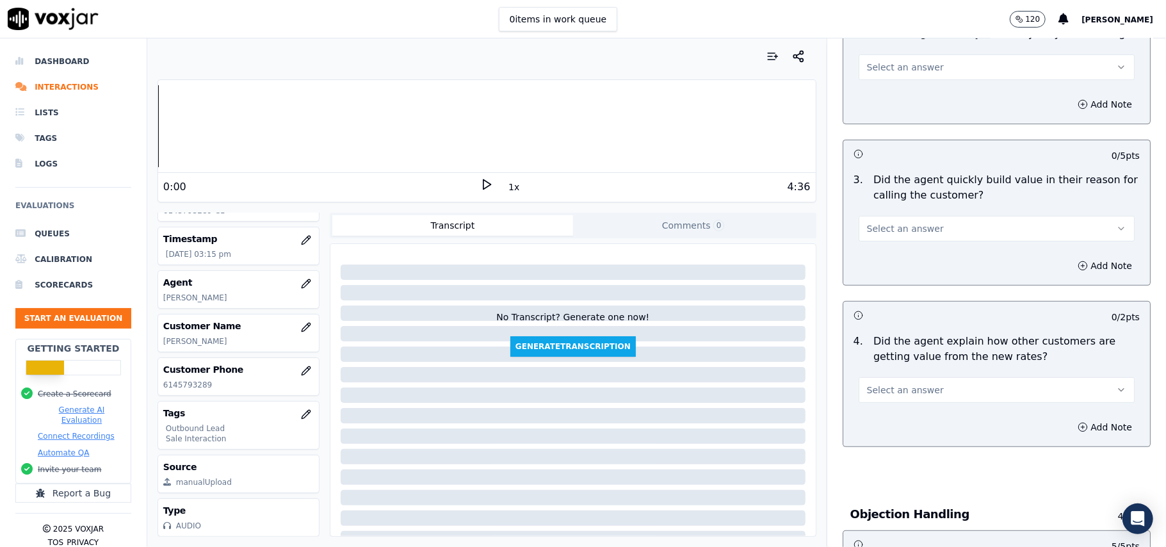
click at [936, 401] on button "Select an answer" at bounding box center [997, 390] width 276 height 26
click at [940, 421] on div "Yes" at bounding box center [969, 420] width 248 height 20
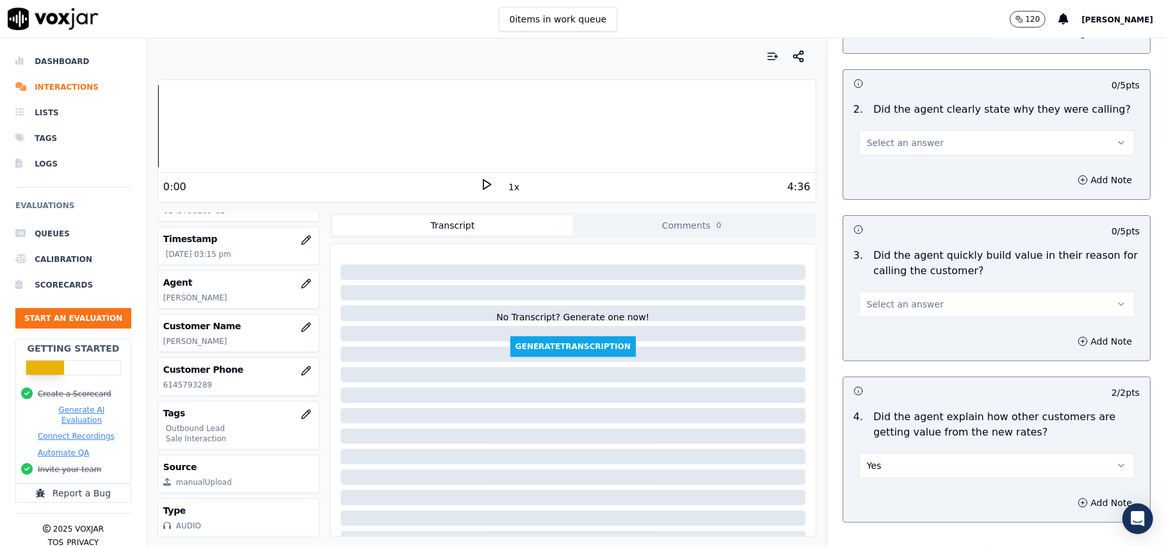
scroll to position [120, 0]
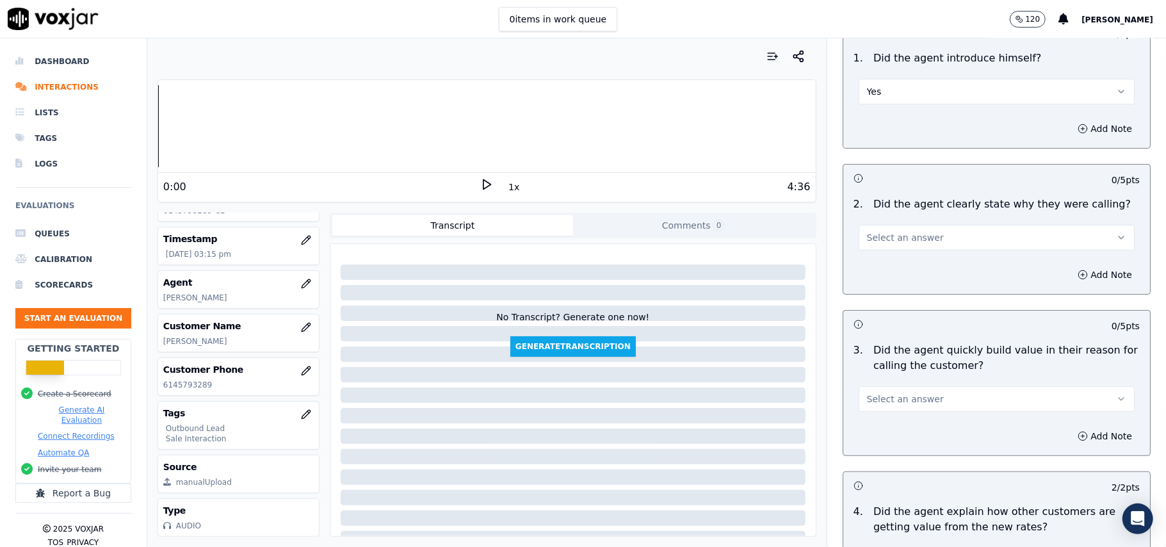
click at [966, 406] on button "Select an answer" at bounding box center [997, 399] width 276 height 26
click at [966, 430] on div "Yes" at bounding box center [969, 429] width 248 height 20
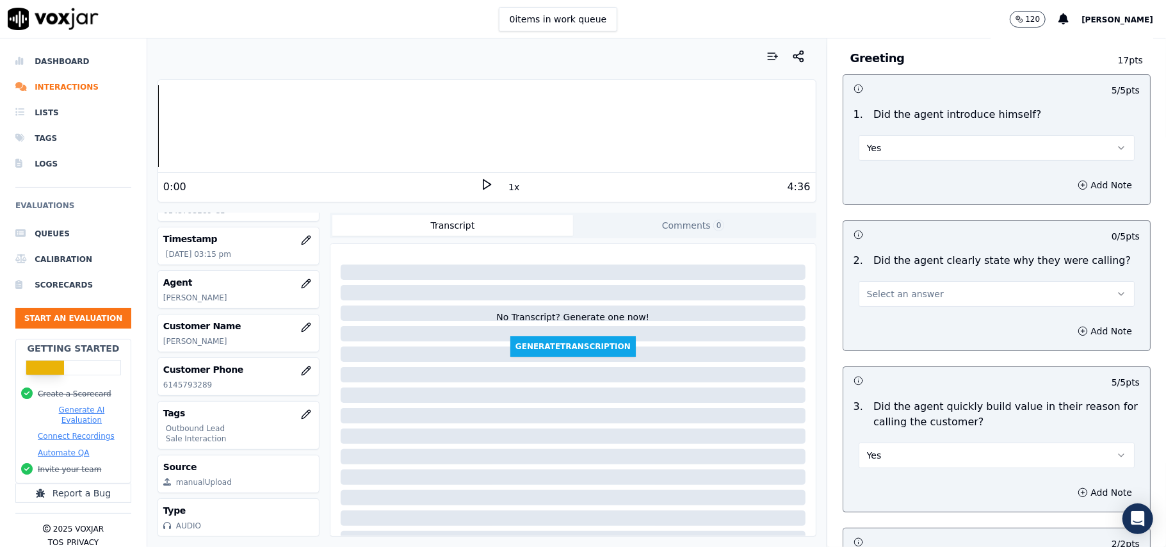
scroll to position [0, 0]
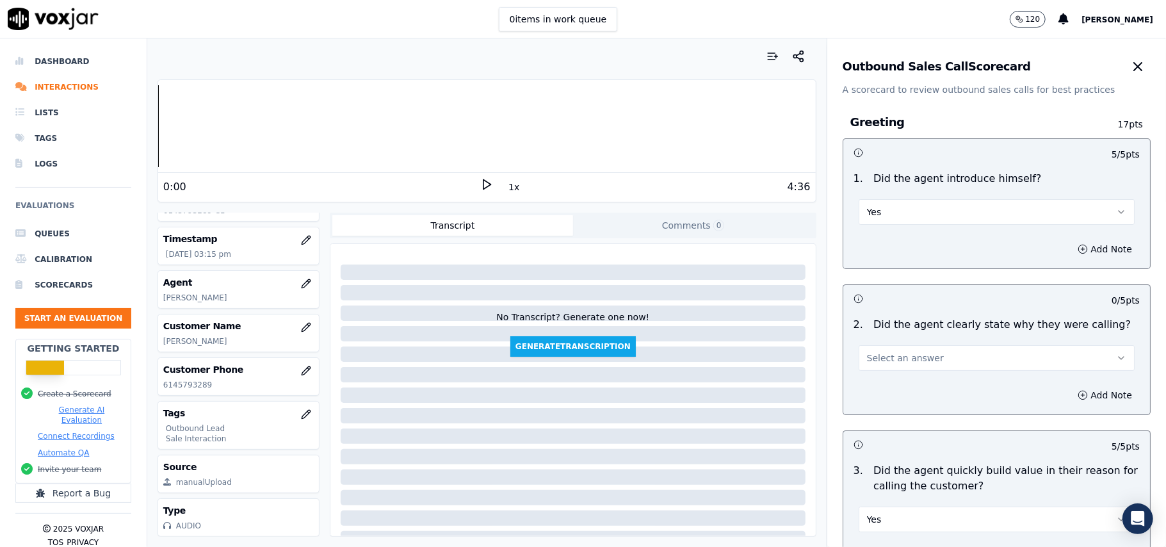
click at [945, 378] on div "Add Note" at bounding box center [996, 395] width 307 height 38
click at [941, 369] on button "Select an answer" at bounding box center [997, 358] width 276 height 26
click at [915, 389] on div "Yes" at bounding box center [969, 387] width 248 height 20
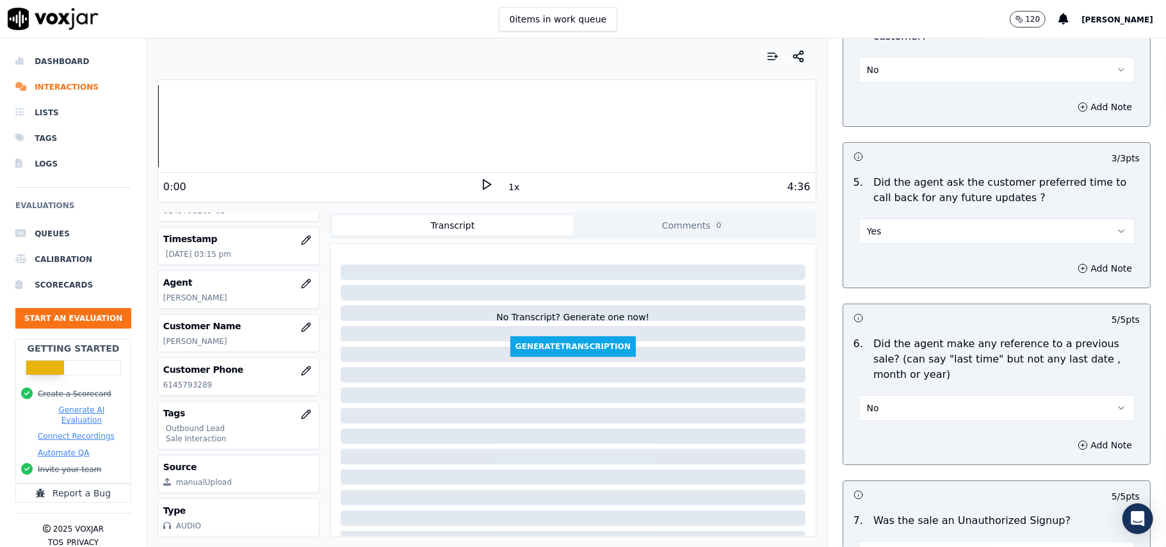
scroll to position [3194, 0]
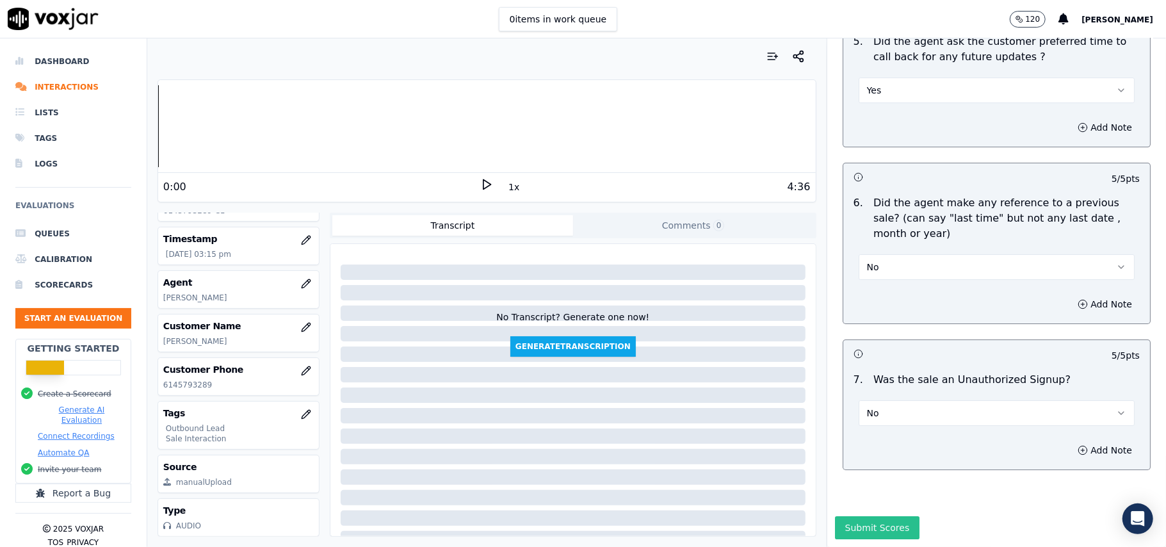
click at [859, 516] on button "Submit Scores" at bounding box center [877, 527] width 85 height 23
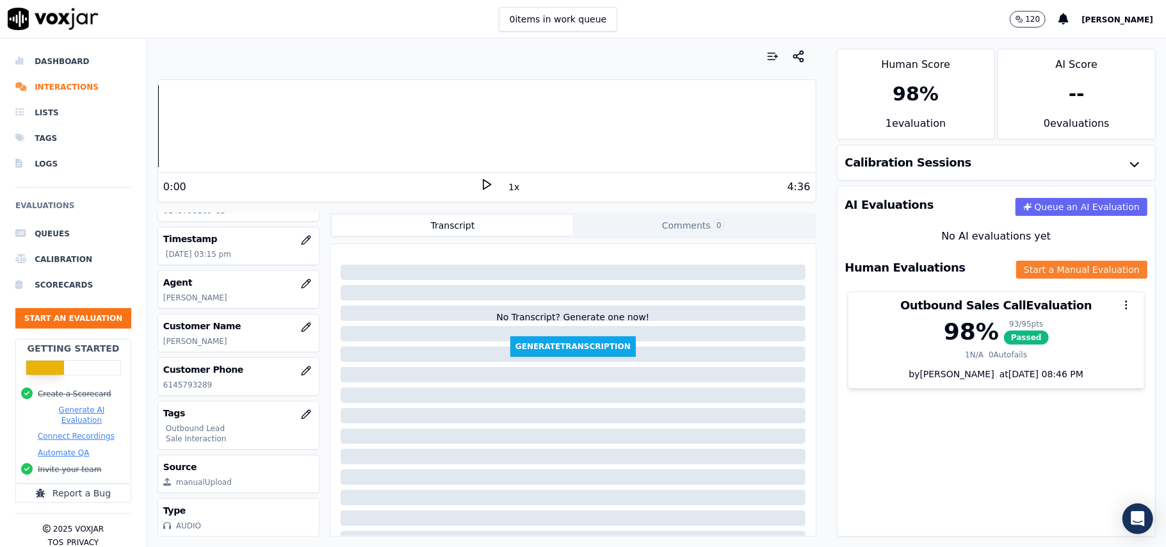
click at [1016, 277] on button "Start a Manual Evaluation" at bounding box center [1081, 270] width 131 height 18
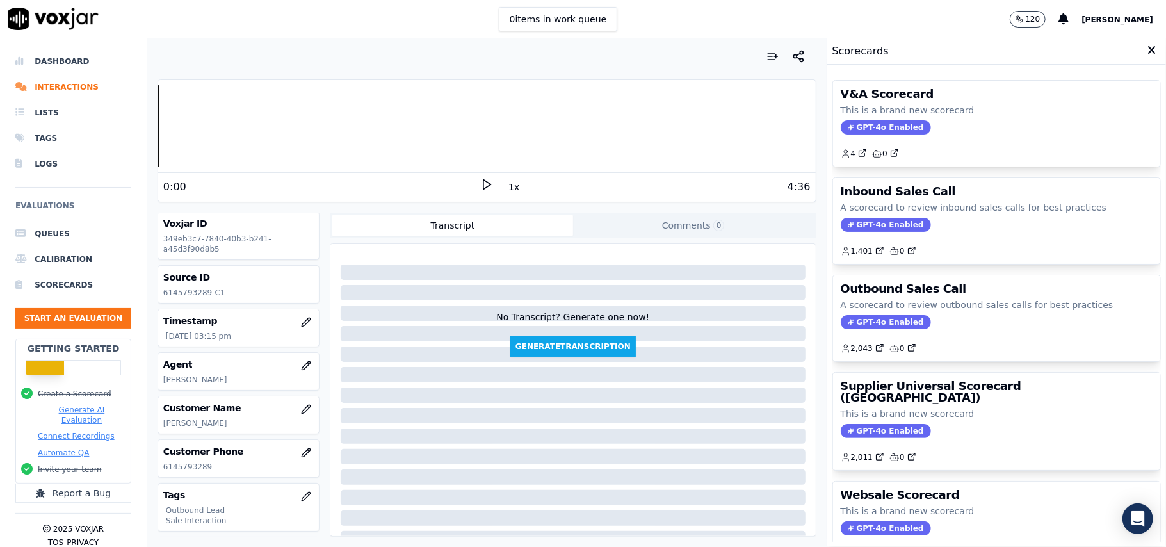
scroll to position [0, 0]
click at [1132, 53] on div "Scorecards" at bounding box center [996, 51] width 339 height 26
click at [1148, 50] on icon at bounding box center [1152, 51] width 8 height 12
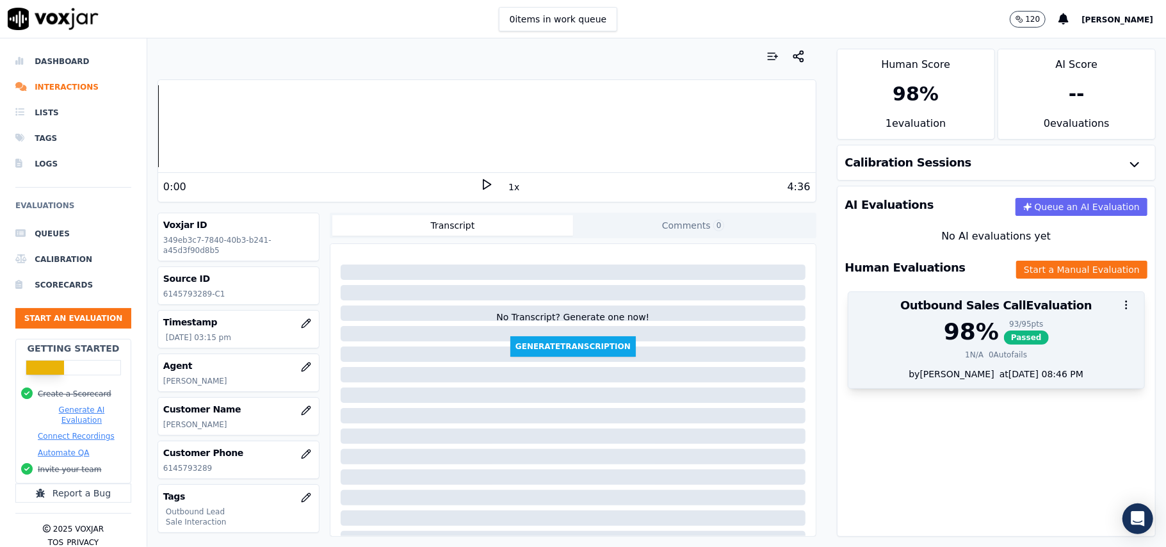
drag, startPoint x: 977, startPoint y: 328, endPoint x: 979, endPoint y: 316, distance: 11.7
click at [1004, 328] on div "93 / 95 pts" at bounding box center [1026, 324] width 45 height 10
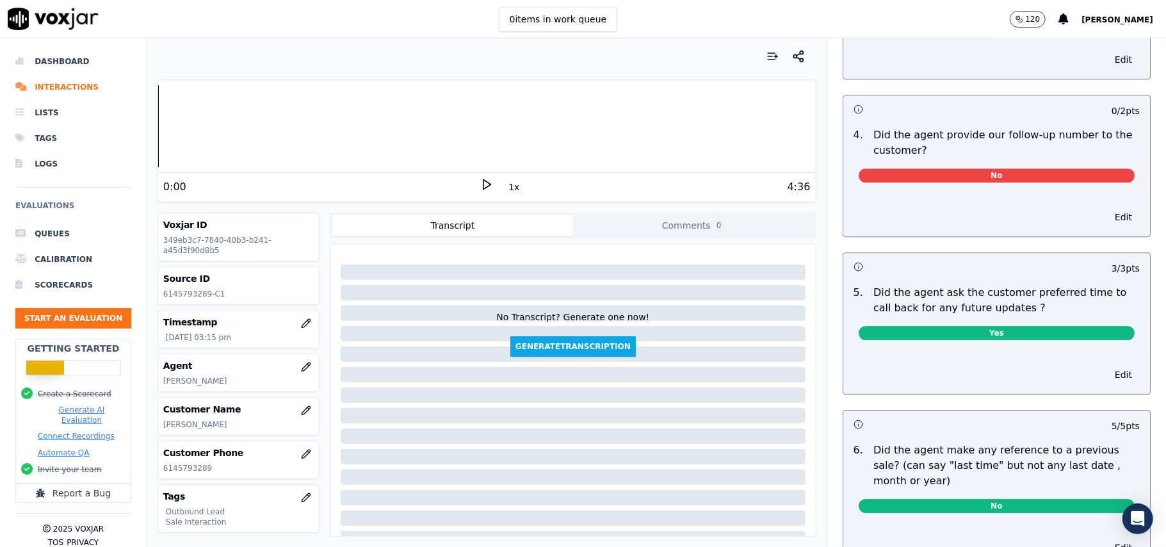
scroll to position [2818, 0]
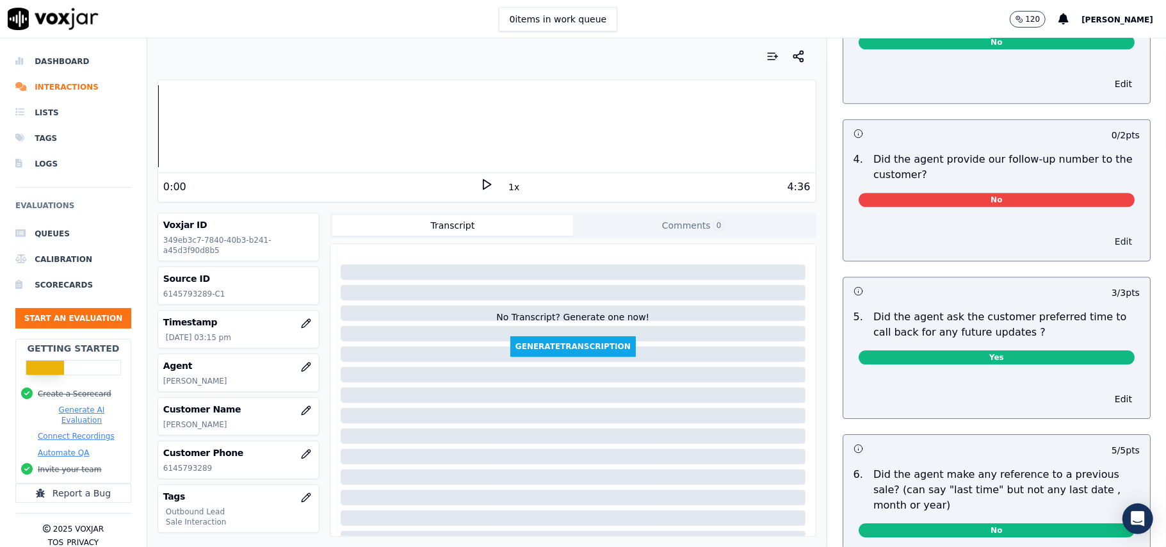
click at [1107, 241] on button "Edit" at bounding box center [1123, 241] width 33 height 18
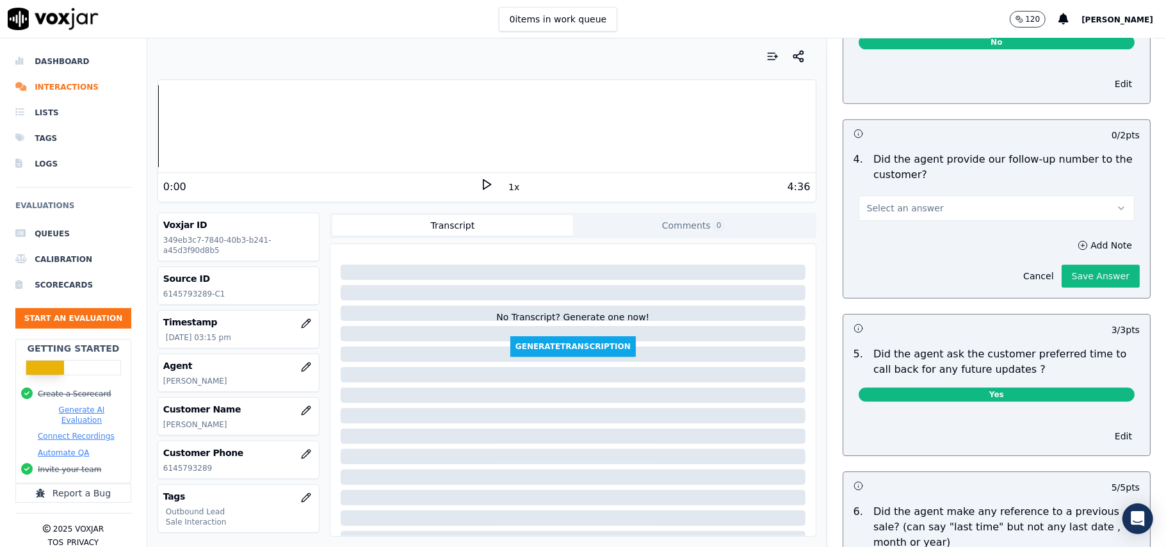
click at [982, 206] on button "Select an answer" at bounding box center [997, 208] width 276 height 26
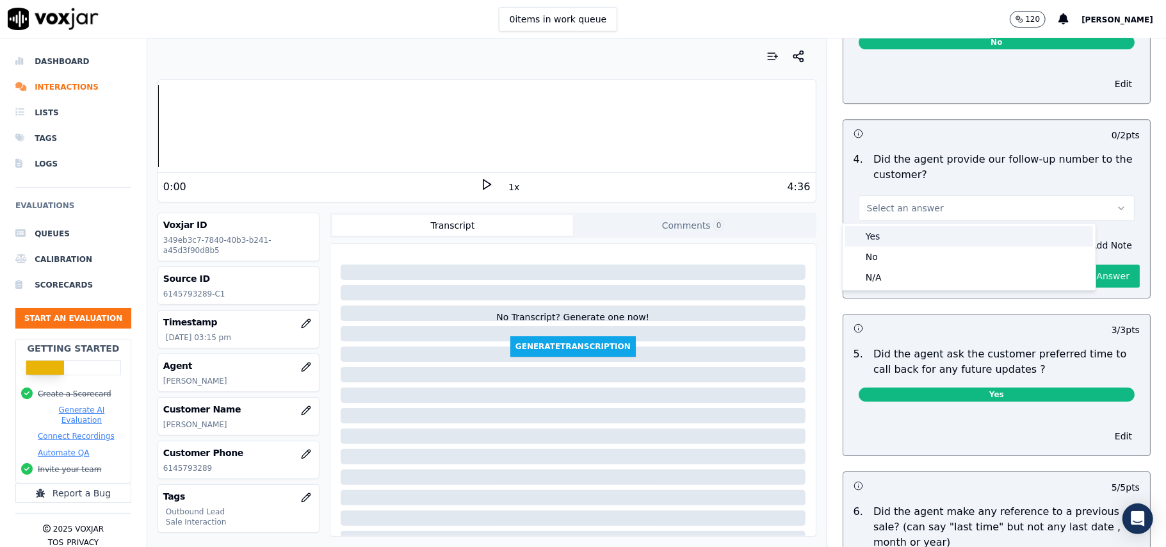
click at [904, 242] on div "Yes" at bounding box center [969, 236] width 248 height 20
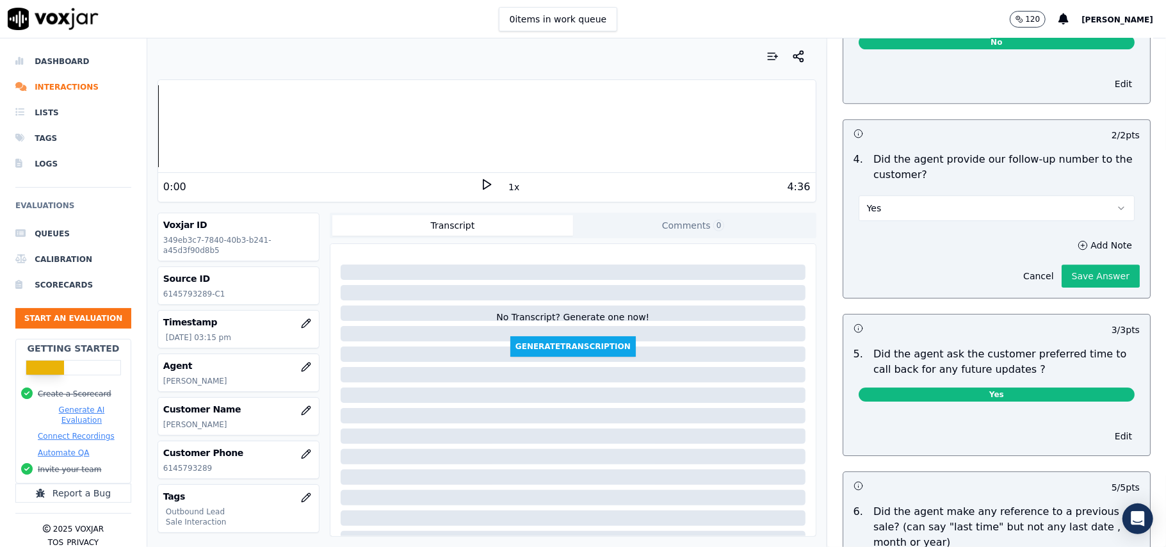
click at [1062, 277] on button "Save Answer" at bounding box center [1101, 275] width 78 height 23
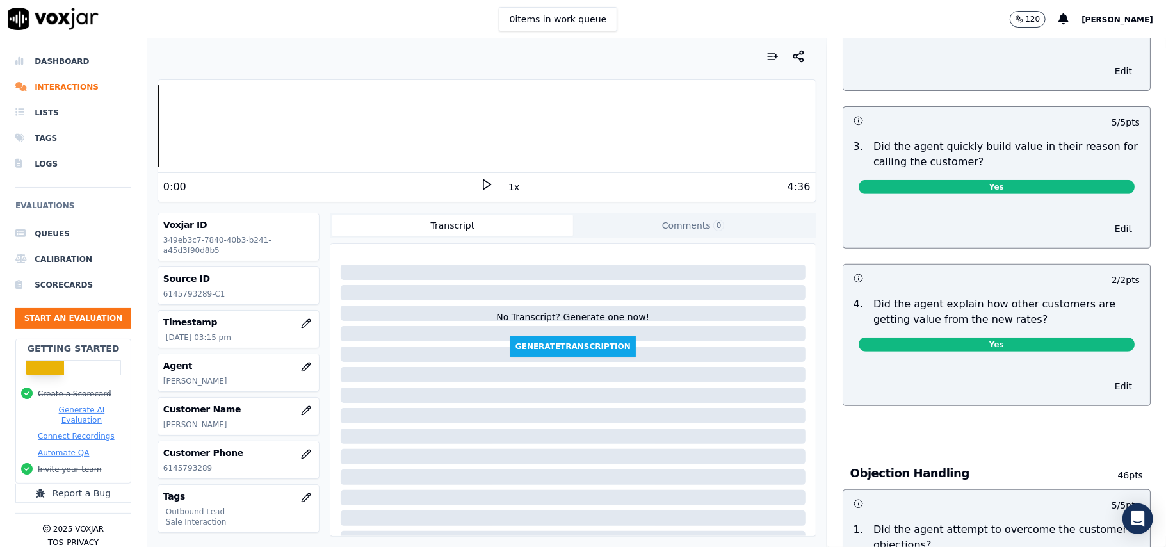
scroll to position [0, 0]
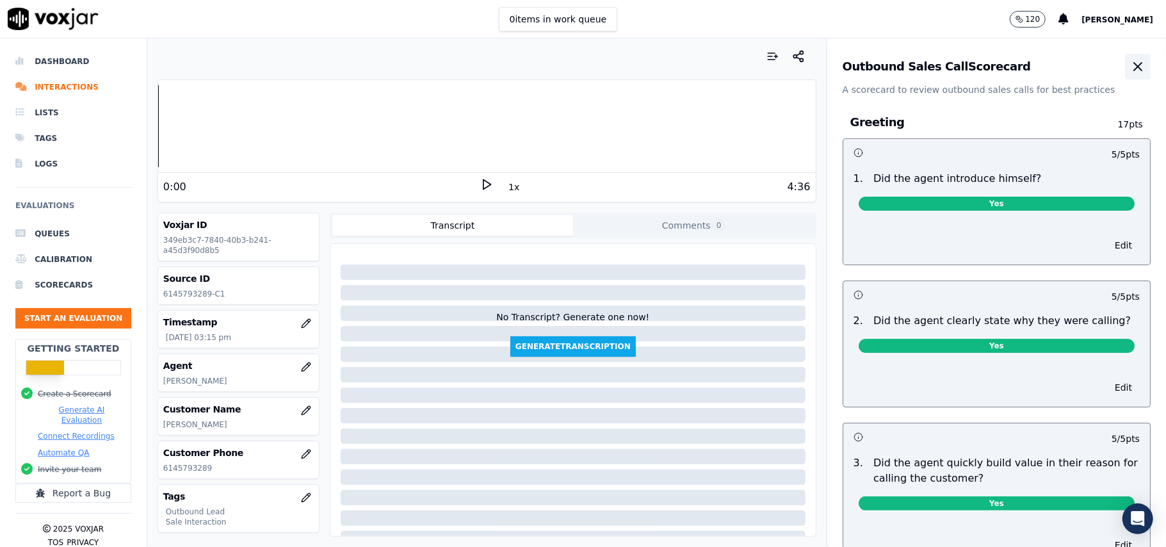
click at [1130, 74] on icon "button" at bounding box center [1137, 66] width 15 height 15
